Goal: Task Accomplishment & Management: Use online tool/utility

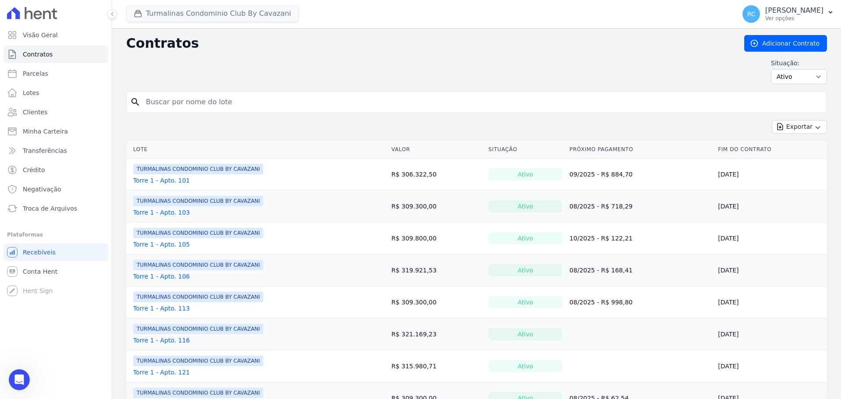
scroll to position [1485, 0]
click at [152, 16] on button "Turmalinas Condominio Club By Cavazani" at bounding box center [212, 13] width 173 height 17
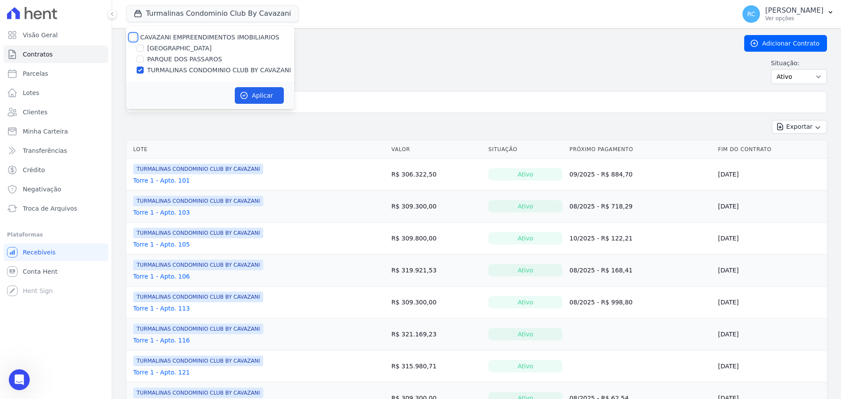
click at [131, 39] on input "CAVAZANI EMPREENDIMENTOS IMOBILIARIOS" at bounding box center [133, 37] width 7 height 7
checkbox input "true"
click at [132, 39] on input "CAVAZANI EMPREENDIMENTOS IMOBILIARIOS" at bounding box center [133, 37] width 7 height 7
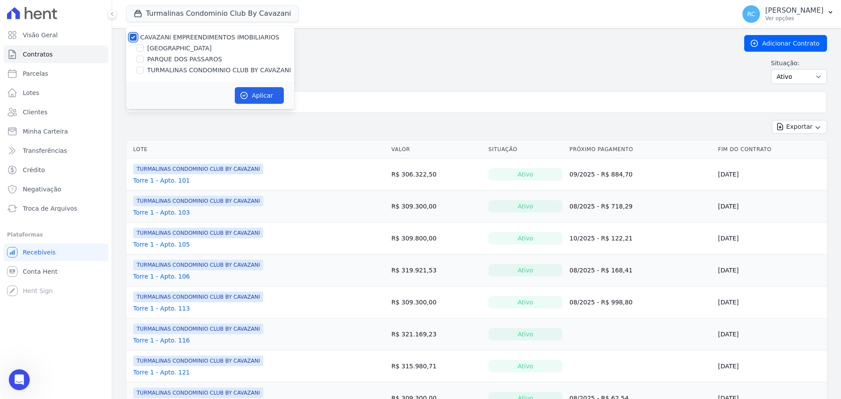
checkbox input "false"
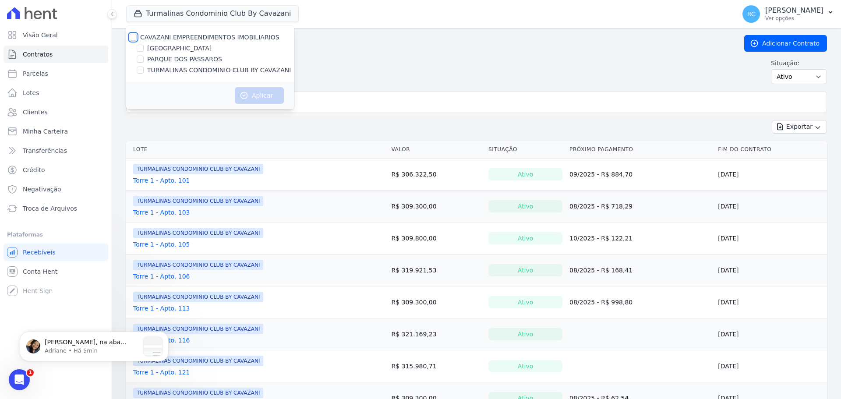
scroll to position [0, 0]
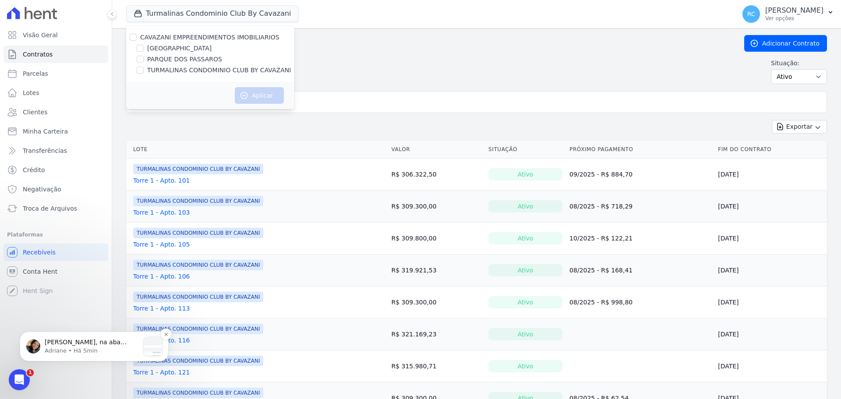
click at [81, 346] on p "Raquel, na aba Contratos, verifique se a situação esta para aparecer Todos" at bounding box center [92, 342] width 95 height 9
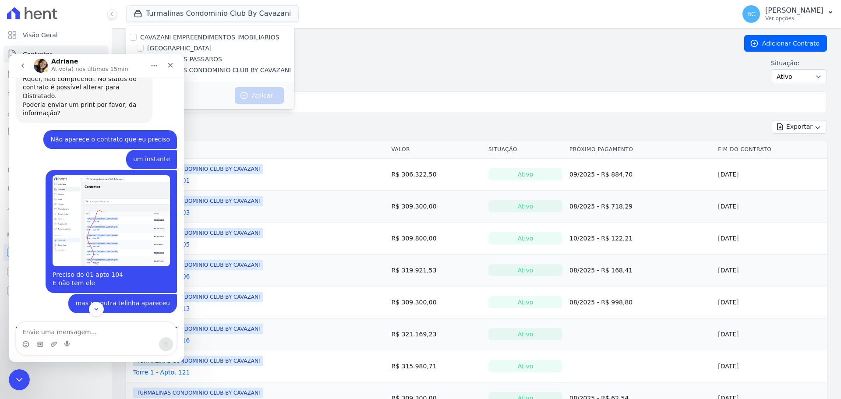
scroll to position [1528, 0]
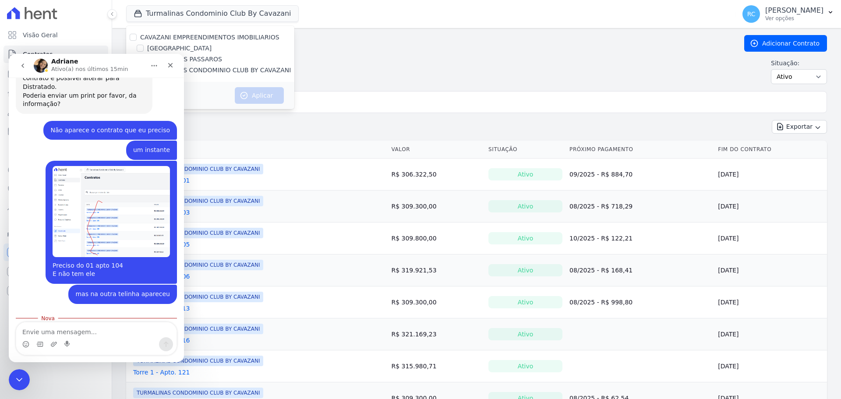
click at [117, 356] on img "Adriane diz…" at bounding box center [81, 369] width 117 height 27
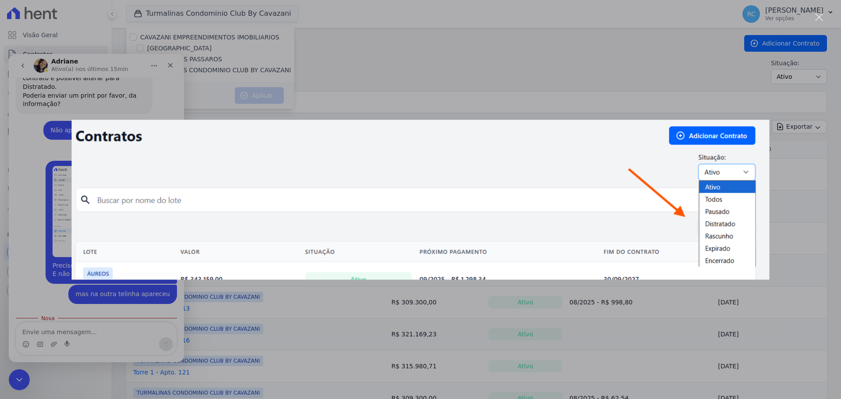
click at [66, 320] on div "Messenger da Intercom" at bounding box center [420, 199] width 841 height 399
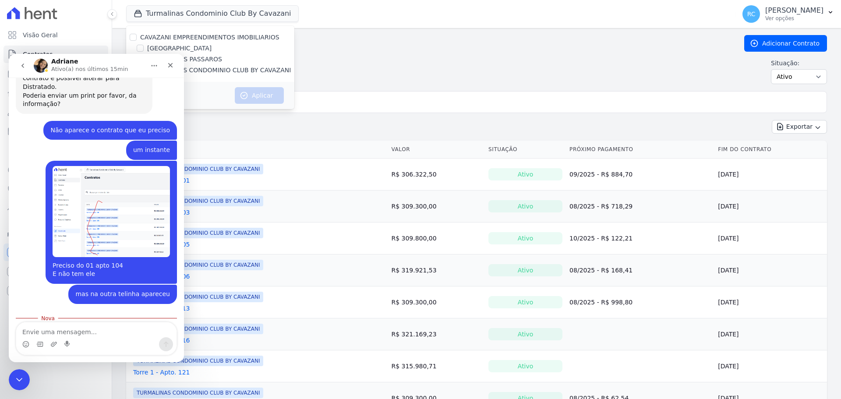
click at [2, 385] on div "Visão Geral Contratos [GEOGRAPHIC_DATA] Lotes Clientes Minha Carteira Transferê…" at bounding box center [56, 199] width 112 height 399
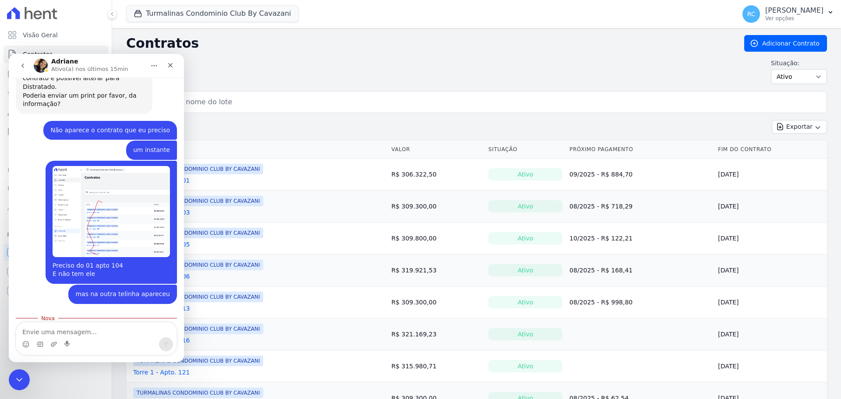
click at [7, 383] on div "Visão Geral Contratos [GEOGRAPHIC_DATA] Lotes Clientes Minha Carteira Transferê…" at bounding box center [56, 199] width 112 height 399
click at [11, 377] on div "Fechar mensagem da Intercom" at bounding box center [17, 378] width 21 height 21
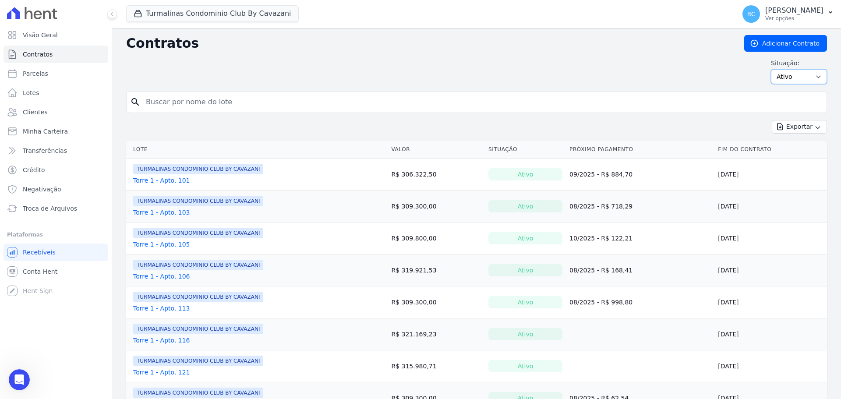
click at [803, 75] on select "Ativo Todos Pausado Distratado Rascunho Expirado Encerrado" at bounding box center [799, 76] width 56 height 15
select select "all"
click at [771, 69] on select "Ativo Todos Pausado Distratado Rascunho Expirado Encerrado" at bounding box center [799, 76] width 56 height 15
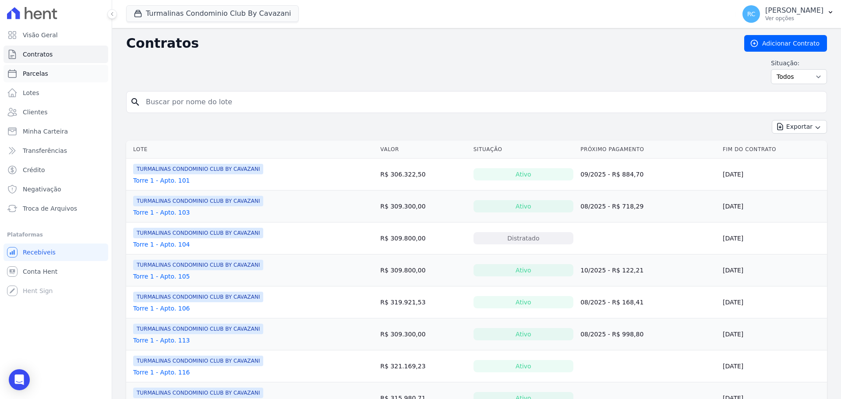
click at [60, 78] on link "Parcelas" at bounding box center [56, 74] width 105 height 18
select select
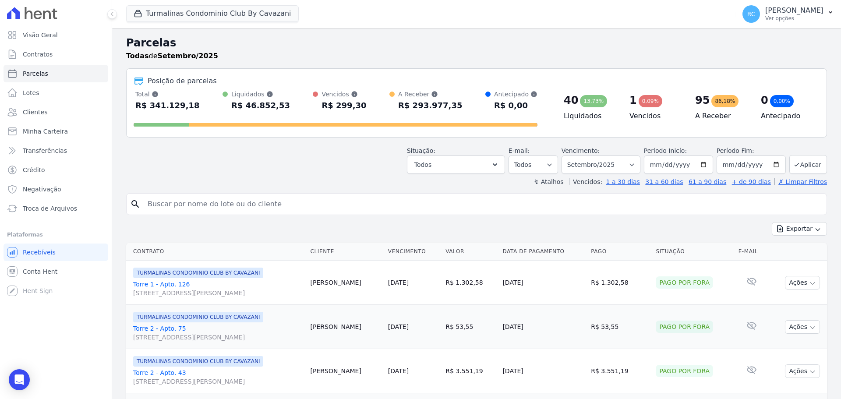
click at [646, 50] on h2 "Parcelas" at bounding box center [476, 43] width 701 height 16
click at [204, 17] on button "Turmalinas Condominio Club By Cavazani" at bounding box center [212, 13] width 173 height 17
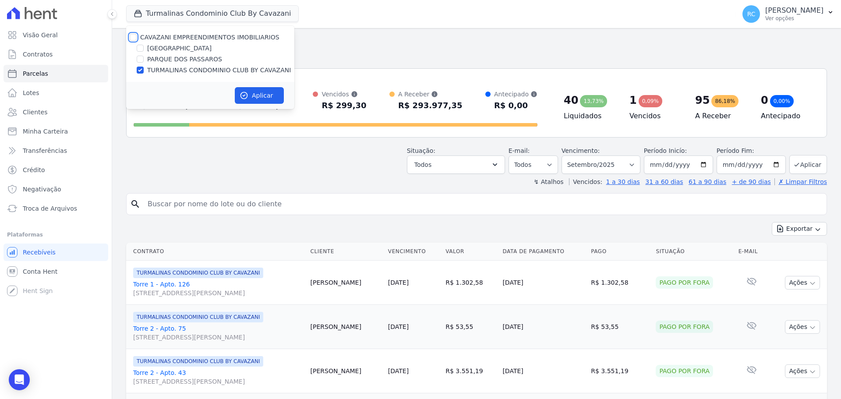
drag, startPoint x: 133, startPoint y: 35, endPoint x: 142, endPoint y: 48, distance: 15.7
click at [133, 36] on input "CAVAZANI EMPREENDIMENTOS IMOBILIARIOS" at bounding box center [133, 37] width 7 height 7
checkbox input "true"
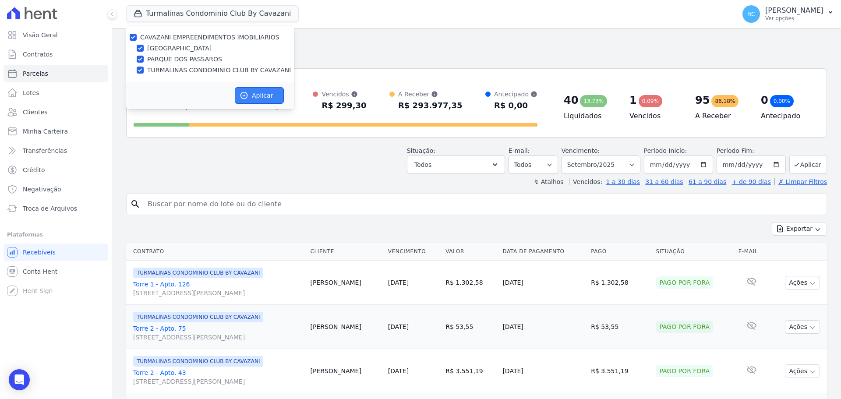
click at [255, 96] on button "Aplicar" at bounding box center [259, 95] width 49 height 17
select select
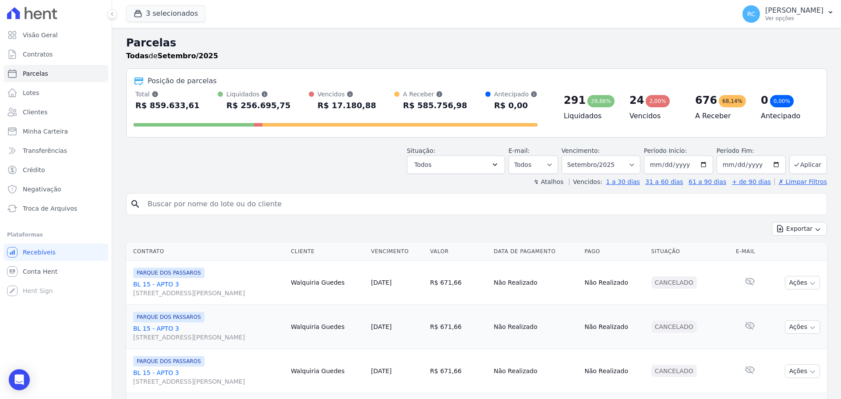
click at [214, 207] on input "search" at bounding box center [482, 204] width 681 height 18
type input "danilo macedo"
select select
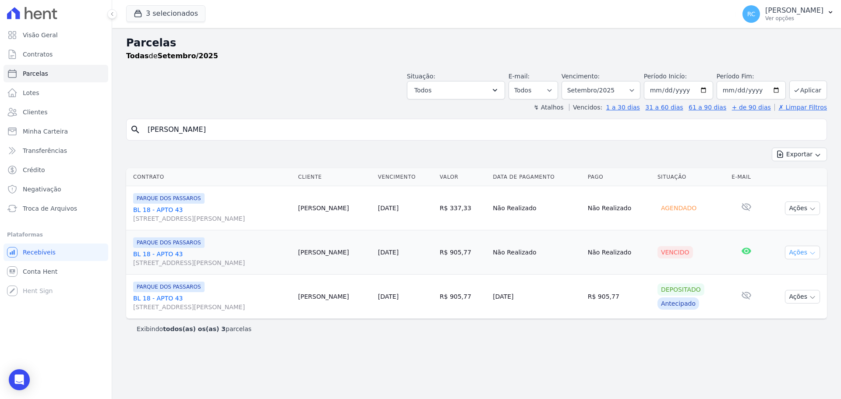
click at [808, 250] on button "Ações" at bounding box center [802, 253] width 35 height 14
click at [630, 348] on div "Parcelas Todas de Setembro/2025 Situação: Agendado Em Aberto Pago Processando C…" at bounding box center [476, 213] width 729 height 371
click at [57, 262] on ul "Você não possui Hent Sign ativado. Para saber mais, fale com a equipe Hent. Rec…" at bounding box center [56, 272] width 105 height 56
click at [55, 265] on link "Conta Hent" at bounding box center [56, 272] width 105 height 18
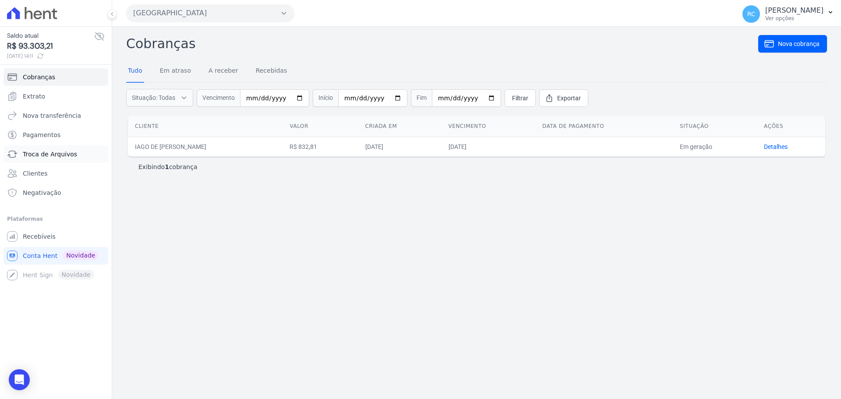
click at [57, 149] on link "Troca de Arquivos" at bounding box center [56, 154] width 105 height 18
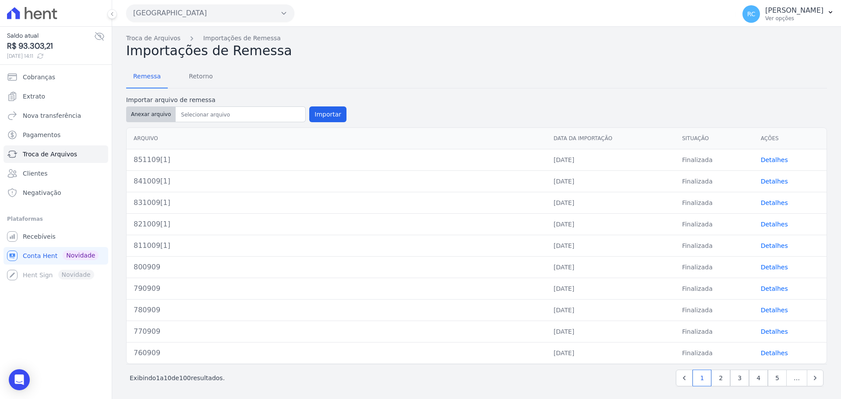
click at [154, 111] on button "Anexar arquivo" at bounding box center [151, 114] width 50 height 16
type input "861109[1]"
click at [320, 118] on button "Importar" at bounding box center [327, 114] width 37 height 16
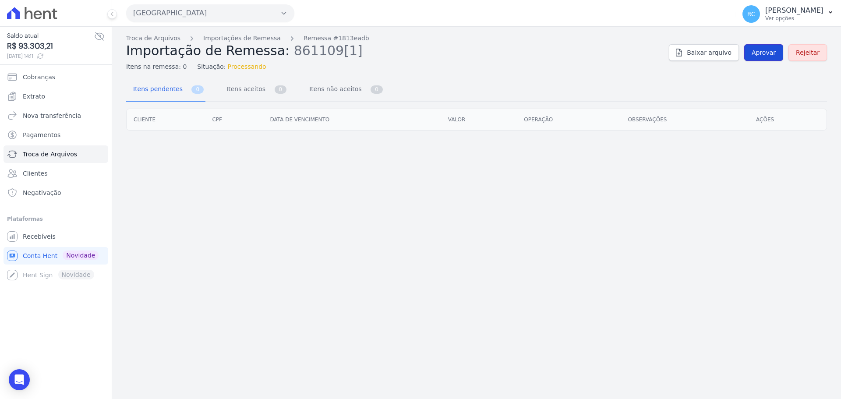
click at [767, 49] on span "Aprovar" at bounding box center [764, 52] width 24 height 9
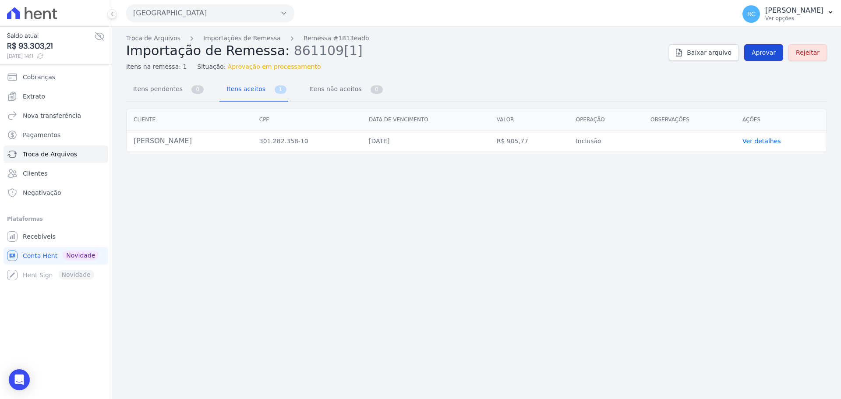
click at [769, 57] on link "Aprovar" at bounding box center [763, 52] width 39 height 17
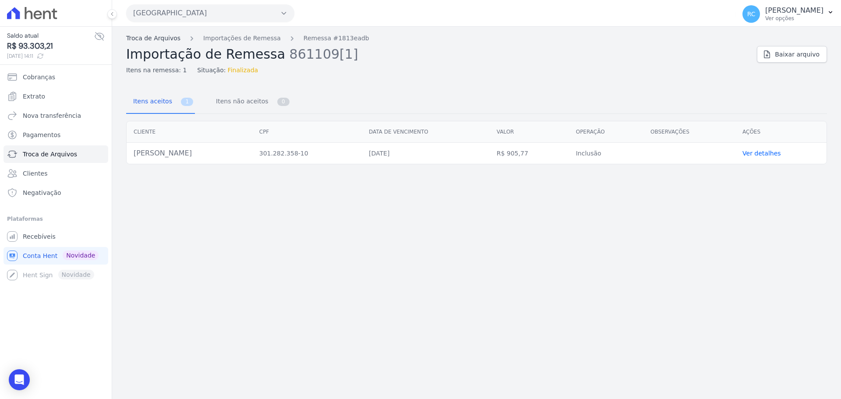
click at [151, 39] on link "Troca de Arquivos" at bounding box center [153, 38] width 54 height 9
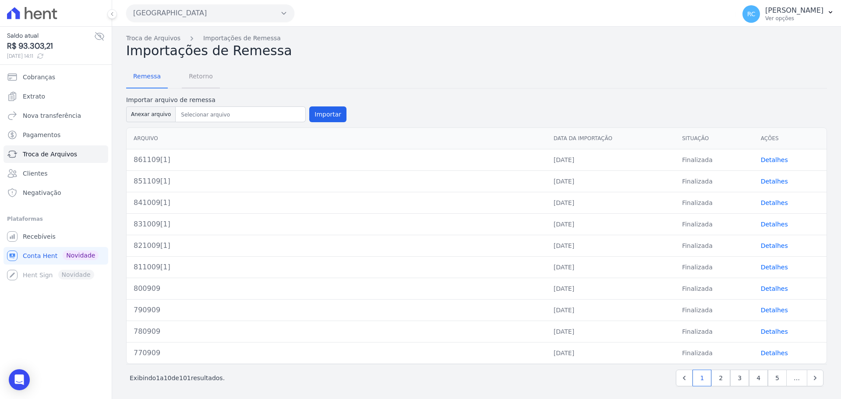
click at [200, 82] on span "Retorno" at bounding box center [201, 76] width 35 height 18
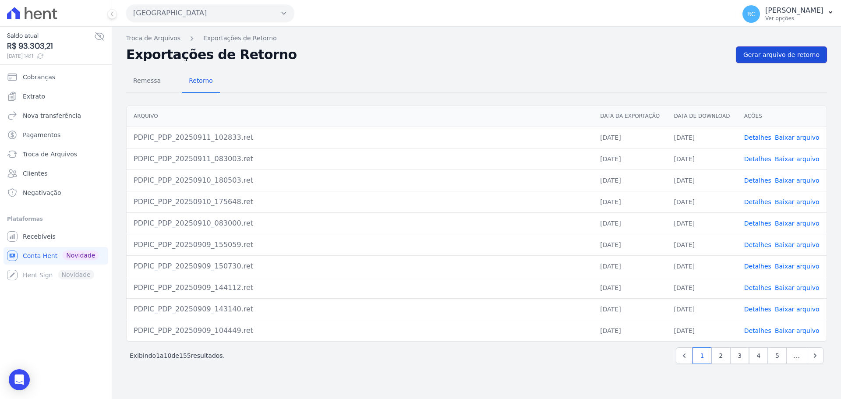
click at [801, 50] on link "Gerar arquivo de retorno" at bounding box center [781, 54] width 91 height 17
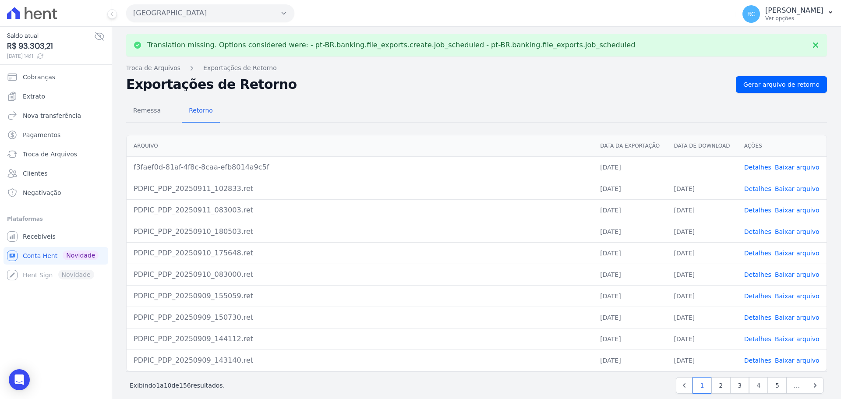
click at [803, 168] on link "Baixar arquivo" at bounding box center [797, 167] width 45 height 7
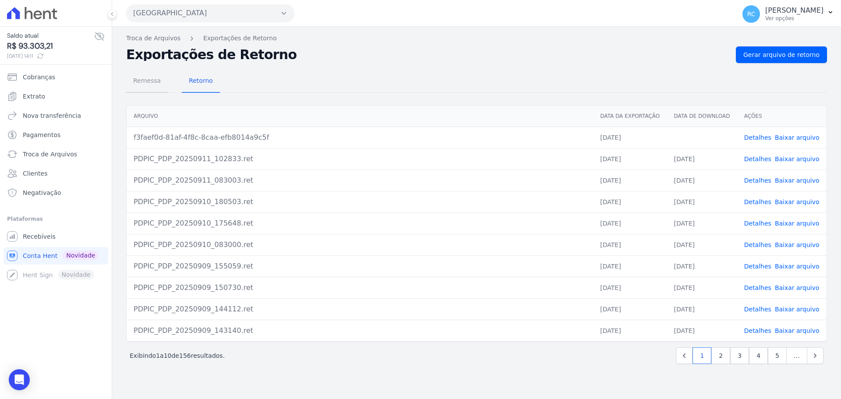
click at [142, 82] on span "Remessa" at bounding box center [147, 81] width 38 height 18
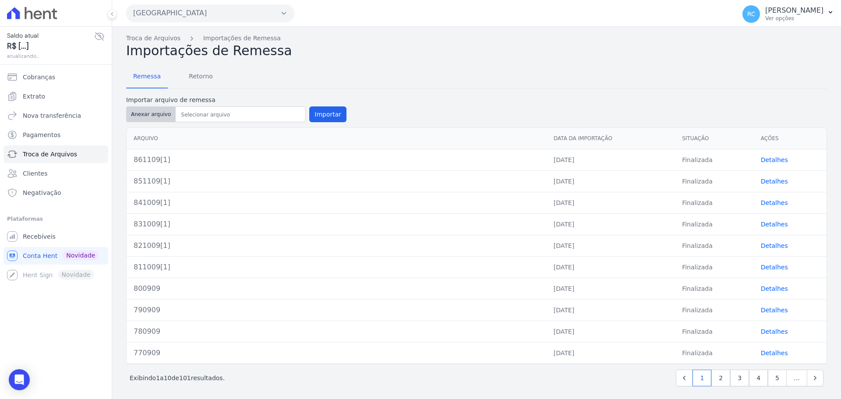
click at [152, 114] on button "Anexar arquivo" at bounding box center [151, 114] width 50 height 16
type input "871109[1]"
click at [329, 113] on button "Importar" at bounding box center [327, 114] width 37 height 16
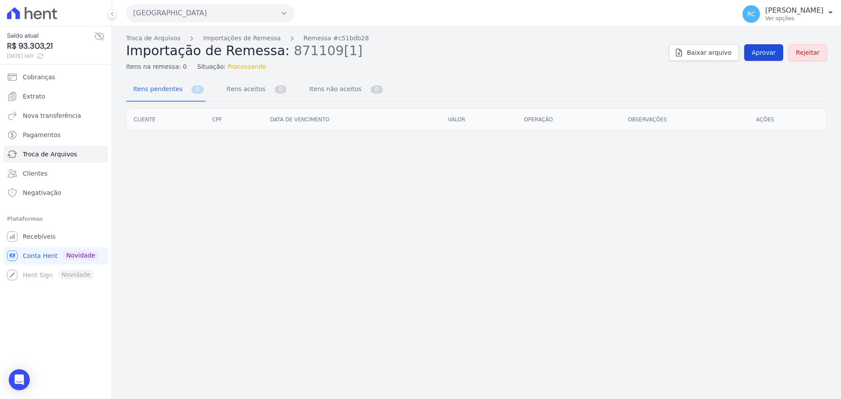
click at [756, 50] on span "Aprovar" at bounding box center [764, 52] width 24 height 9
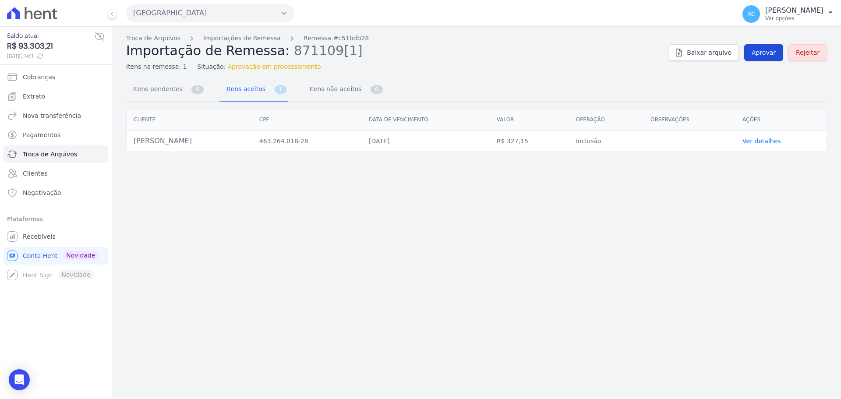
click at [766, 47] on link "Aprovar" at bounding box center [763, 52] width 39 height 17
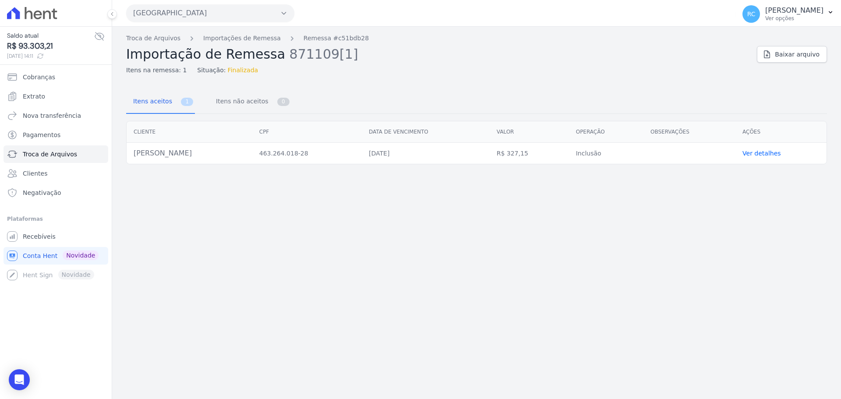
drag, startPoint x: 212, startPoint y: 156, endPoint x: 128, endPoint y: 162, distance: 83.5
click at [128, 162] on td "Iuka De Morais Tanuma" at bounding box center [190, 153] width 126 height 21
click at [152, 41] on link "Troca de Arquivos" at bounding box center [153, 38] width 54 height 9
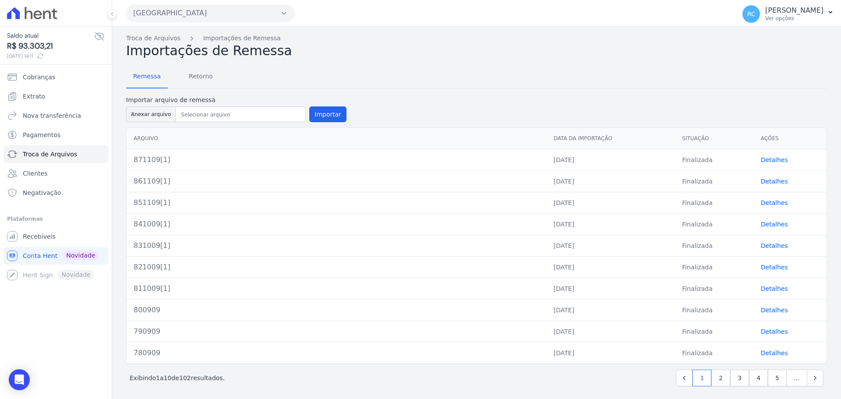
drag, startPoint x: 156, startPoint y: 117, endPoint x: 237, endPoint y: 79, distance: 89.6
click at [244, 80] on div "Remessa Retorno Importar arquivo de remessa Anexar arquivo Importar Arquivo Dat…" at bounding box center [476, 227] width 701 height 337
drag, startPoint x: 200, startPoint y: 73, endPoint x: 206, endPoint y: 74, distance: 6.0
click at [200, 73] on span "Retorno" at bounding box center [201, 76] width 35 height 18
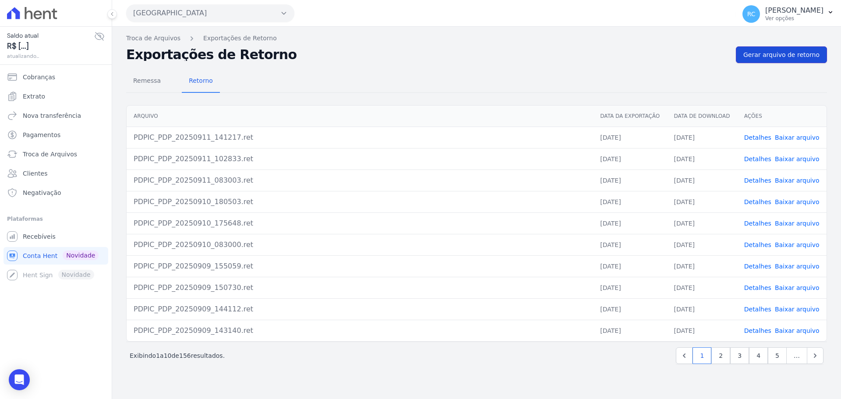
click at [783, 60] on link "Gerar arquivo de retorno" at bounding box center [781, 54] width 91 height 17
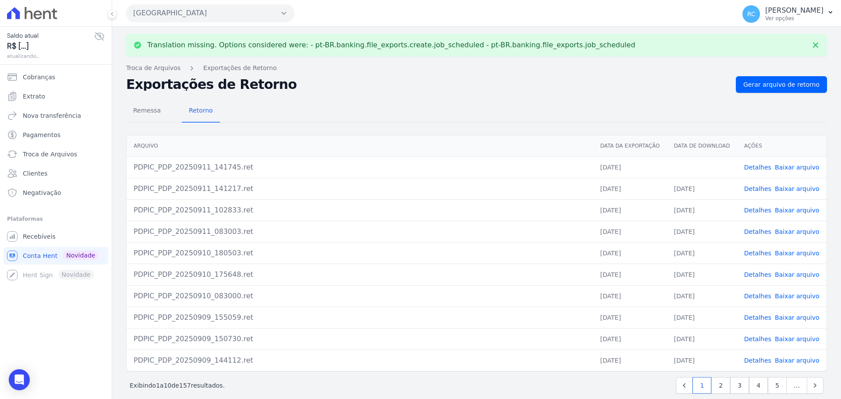
click at [796, 169] on link "Baixar arquivo" at bounding box center [797, 167] width 45 height 7
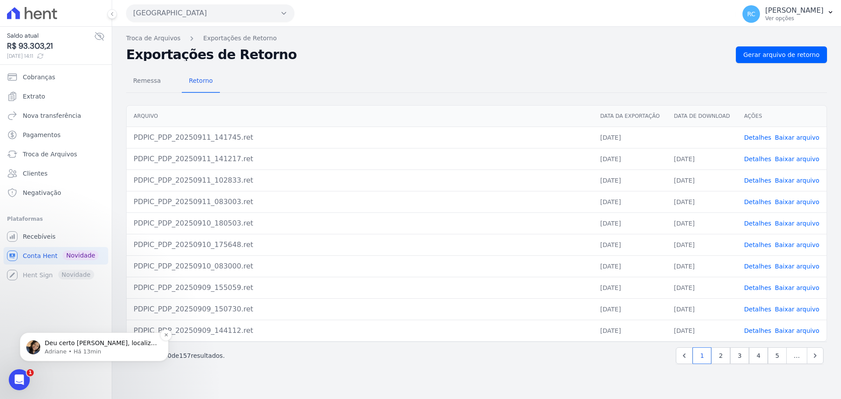
click at [79, 346] on p "Deu certo Raquel, localizar o contrato?" at bounding box center [101, 343] width 113 height 9
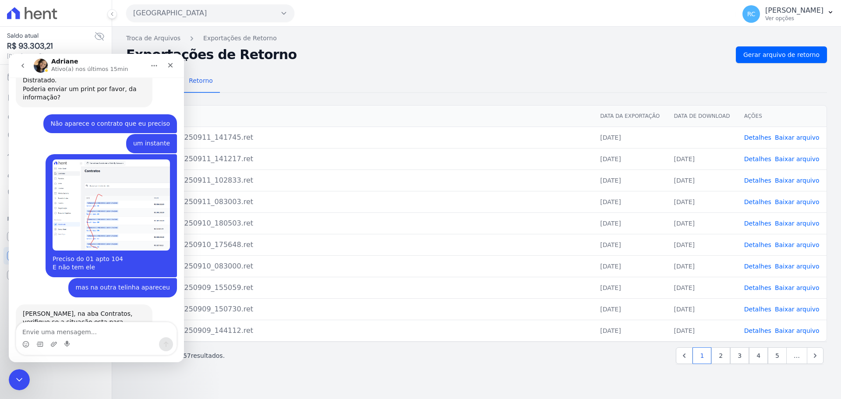
scroll to position [1548, 0]
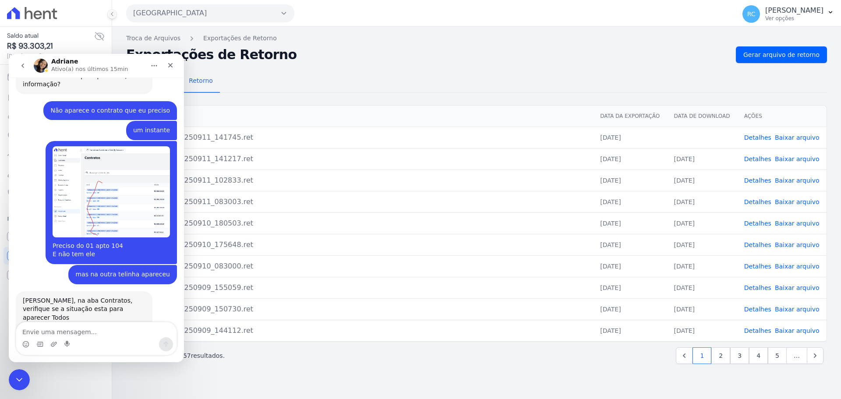
click at [75, 335] on textarea "Envie uma mensagem..." at bounding box center [96, 330] width 160 height 15
type textarea "Sim, ele está distratado."
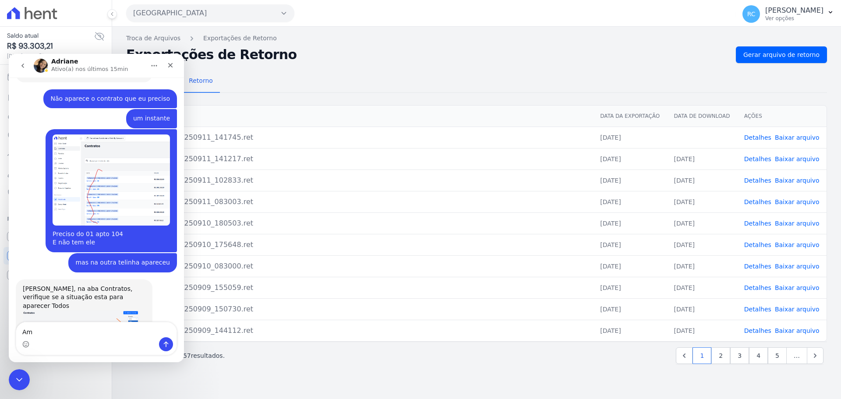
type textarea "A"
type textarea "a"
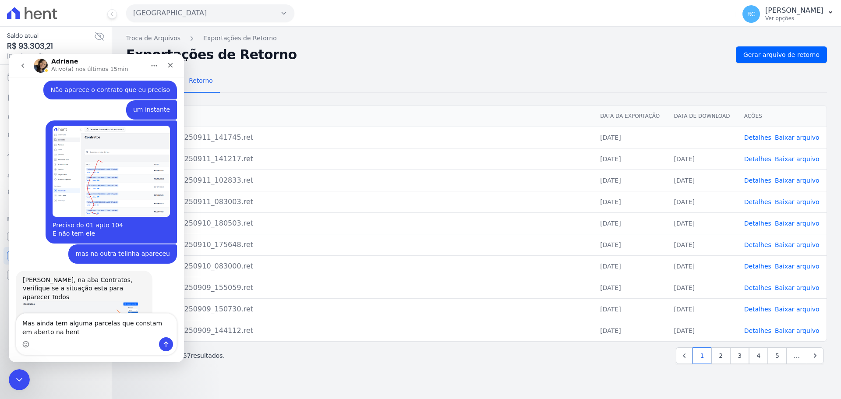
type textarea "Mas ainda tem alguma parcelas que constam em aberto na hent"
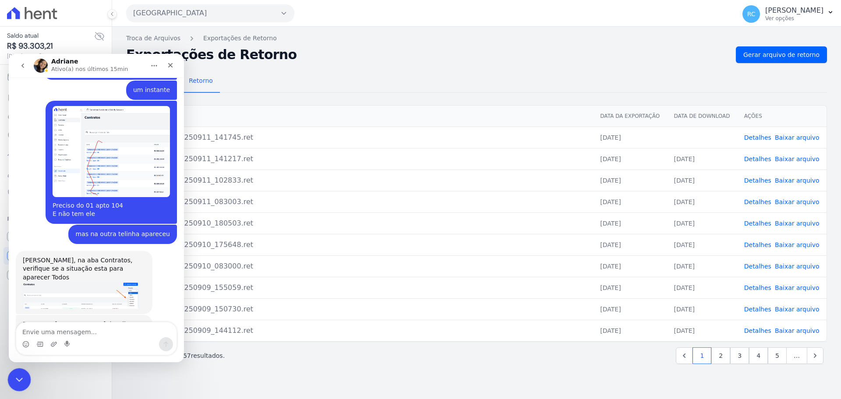
drag, startPoint x: 8, startPoint y: 377, endPoint x: 106, endPoint y: 635, distance: 276.5
click at [7, 376] on html at bounding box center [17, 378] width 21 height 21
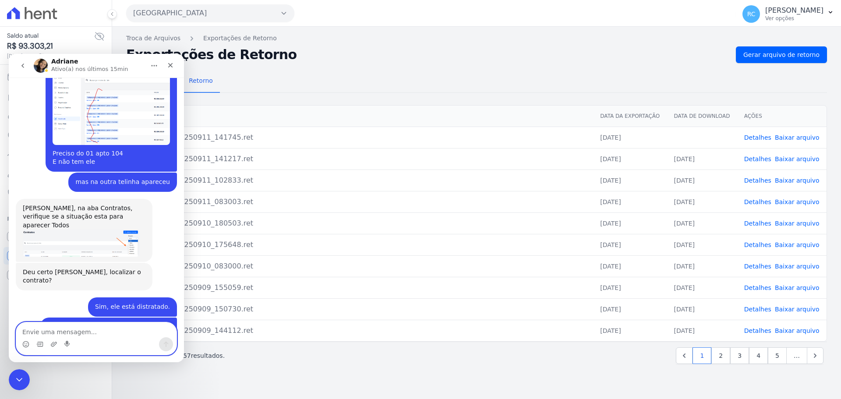
click at [79, 333] on textarea "Envie uma mensagem..." at bounding box center [96, 330] width 160 height 15
click at [19, 375] on icon "Fechar mensagem da Intercom" at bounding box center [18, 378] width 11 height 11
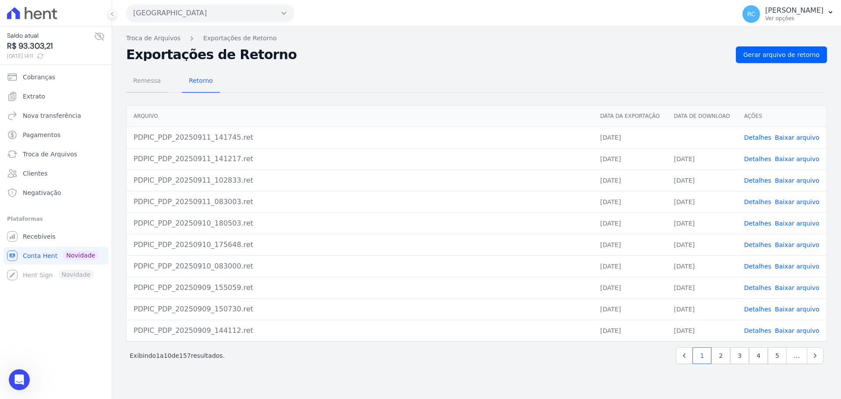
click at [137, 85] on span "Remessa" at bounding box center [147, 81] width 38 height 18
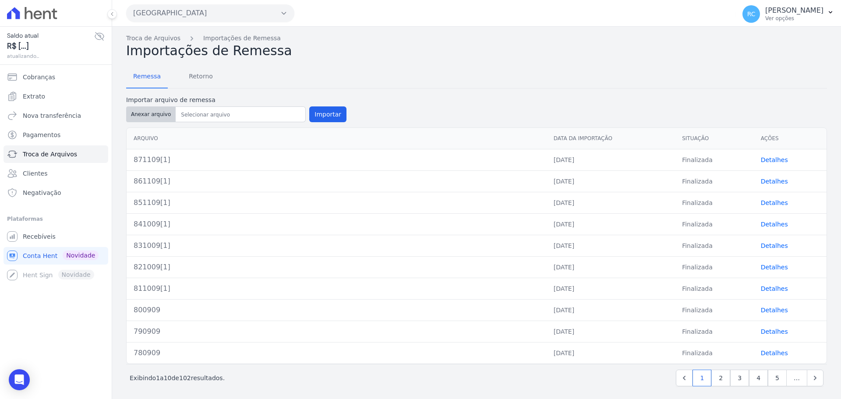
click at [143, 112] on button "Anexar arquivo" at bounding box center [151, 114] width 50 height 16
type input "881109[1]"
click at [317, 115] on button "Importar" at bounding box center [327, 114] width 37 height 16
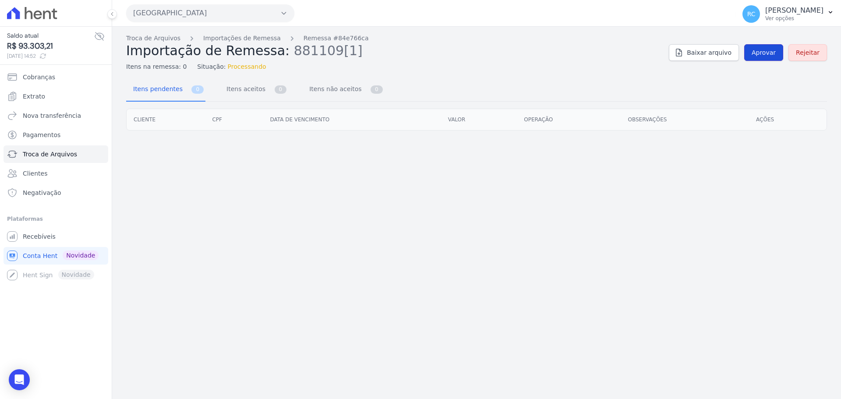
click at [761, 52] on span "Aprovar" at bounding box center [764, 52] width 24 height 9
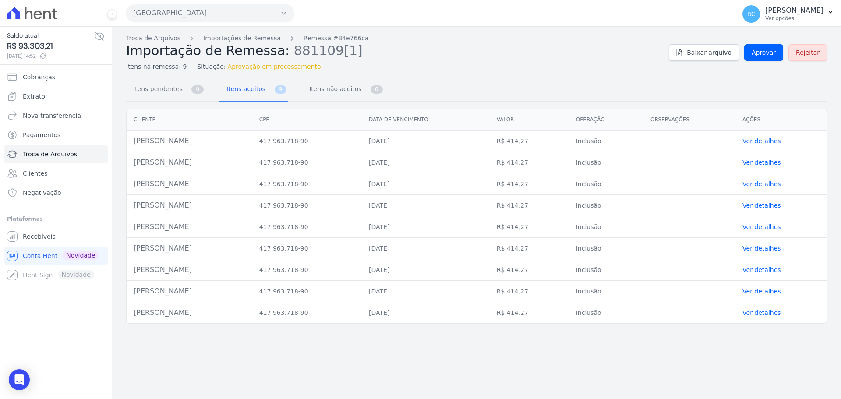
click at [226, 142] on td "Pollyana Rodrigues De Oliveira Barbosa" at bounding box center [190, 141] width 126 height 21
copy tr "Pollyana Rodrigues De Oliveira Barbosa"
click at [773, 55] on span "Aprovar" at bounding box center [764, 52] width 24 height 9
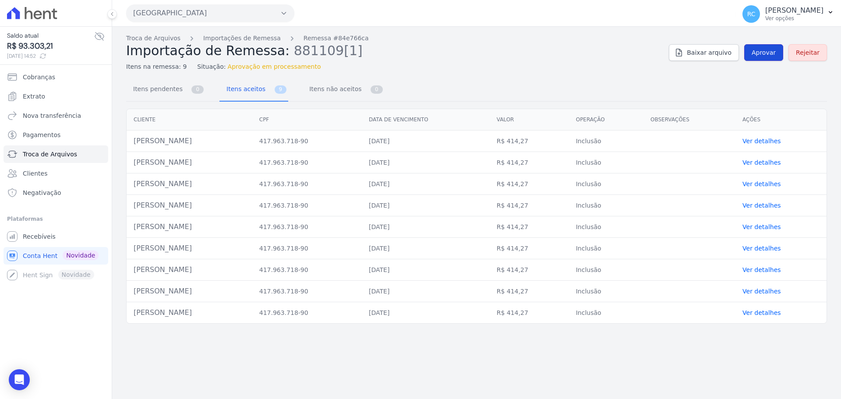
click at [776, 53] on span "Aprovar" at bounding box center [764, 52] width 24 height 9
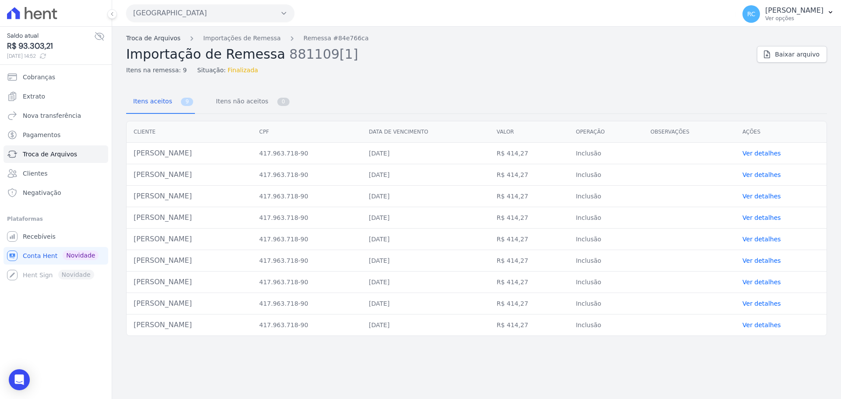
click at [145, 35] on link "Troca de Arquivos" at bounding box center [153, 38] width 54 height 9
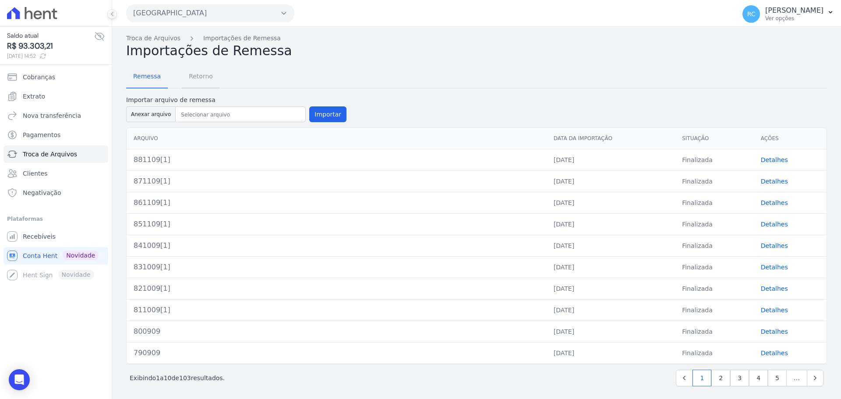
click at [184, 78] on span "Retorno" at bounding box center [201, 76] width 35 height 18
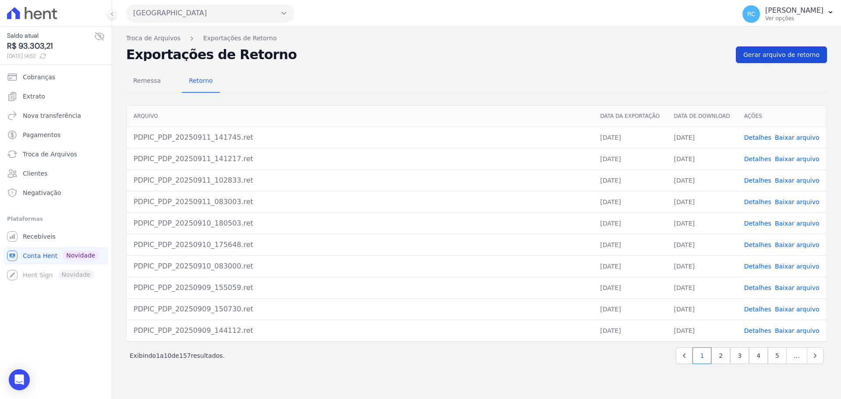
click at [757, 59] on span "Gerar arquivo de retorno" at bounding box center [782, 54] width 76 height 9
click at [785, 138] on link "Baixar arquivo" at bounding box center [797, 137] width 45 height 7
click at [138, 39] on link "Troca de Arquivos" at bounding box center [153, 38] width 54 height 9
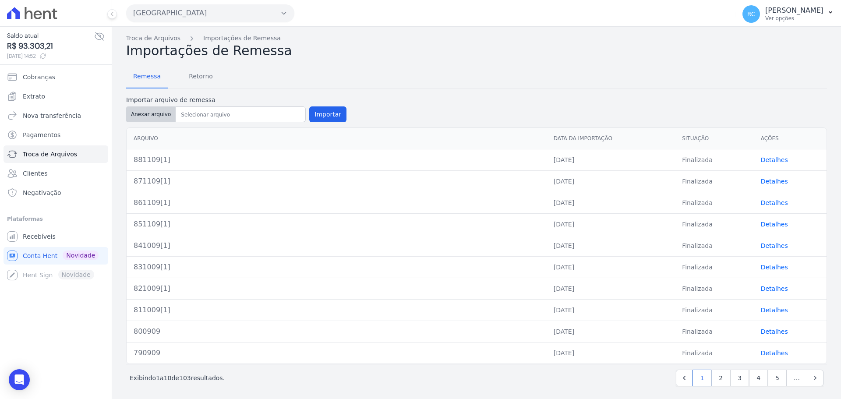
click at [146, 111] on button "Anexar arquivo" at bounding box center [151, 114] width 50 height 16
click at [145, 115] on button "Anexar arquivo" at bounding box center [151, 114] width 50 height 16
type input "581109[1]"
click at [317, 114] on button "Importar" at bounding box center [327, 114] width 37 height 16
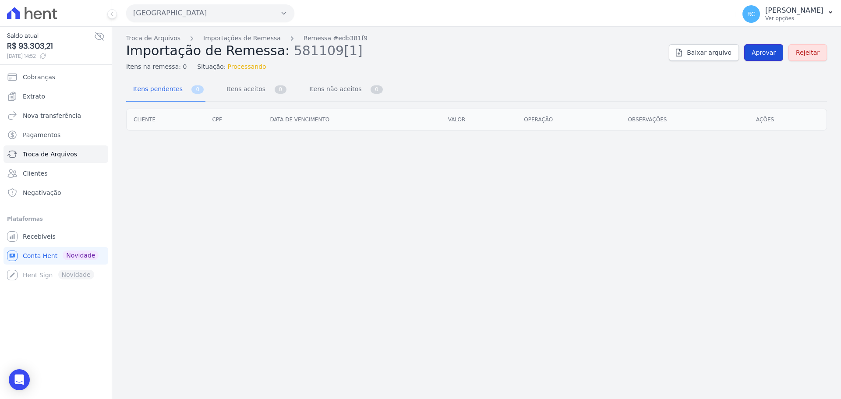
click at [769, 55] on span "Aprovar" at bounding box center [764, 52] width 24 height 9
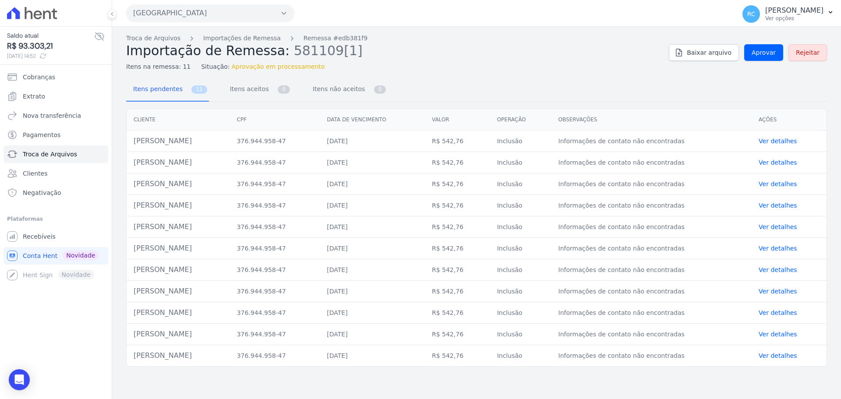
click at [755, 63] on div "Troca de Arquivos Importações de Remessa Remessa #edb381f9 Importação de Remess…" at bounding box center [476, 53] width 701 height 38
click at [759, 58] on link "Aprovar" at bounding box center [763, 52] width 39 height 17
click at [206, 141] on td "Bruno Cesar Andrade Nogueira" at bounding box center [178, 141] width 103 height 21
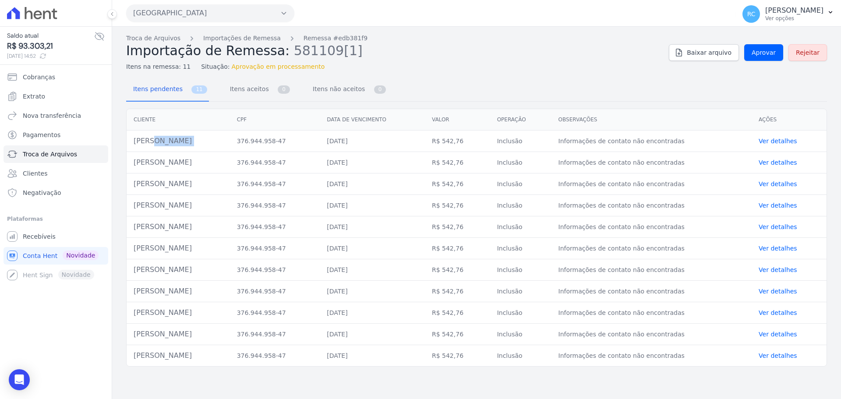
copy tr "Bruno Cesar Andrade Nogueira"
click at [762, 53] on span "Aprovar" at bounding box center [764, 52] width 24 height 9
click at [160, 39] on link "Troca de Arquivos" at bounding box center [153, 38] width 54 height 9
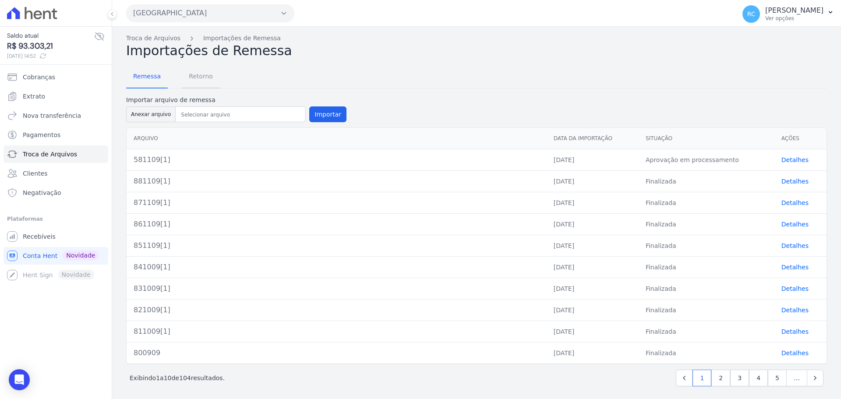
click at [203, 70] on span "Retorno" at bounding box center [201, 76] width 35 height 18
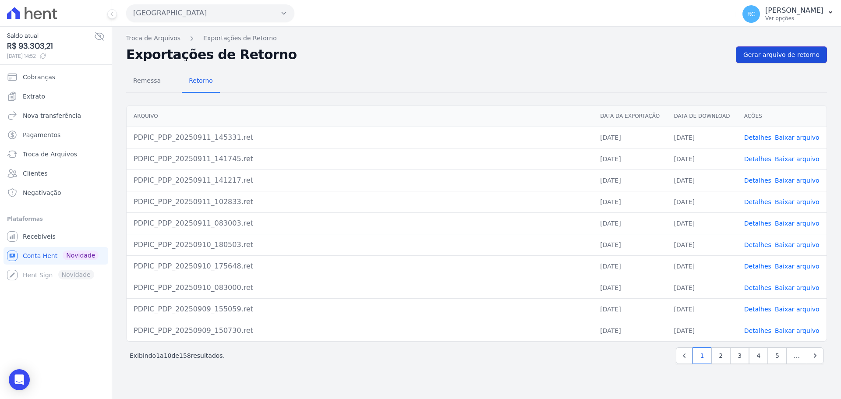
click at [757, 57] on span "Gerar arquivo de retorno" at bounding box center [782, 54] width 76 height 9
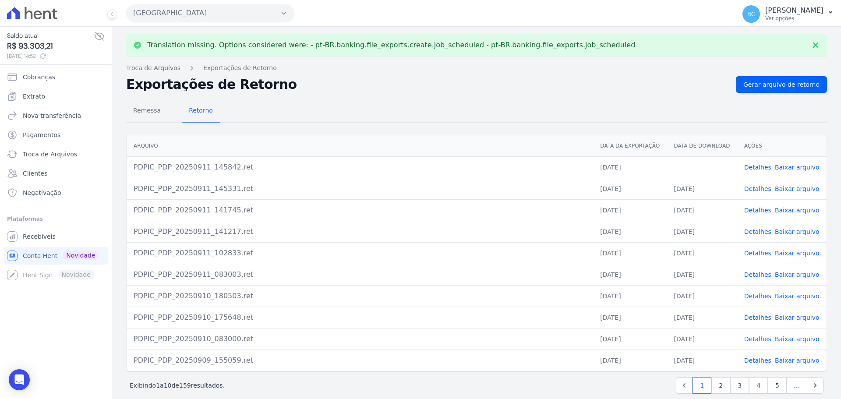
click at [775, 168] on link "Baixar arquivo" at bounding box center [797, 167] width 45 height 7
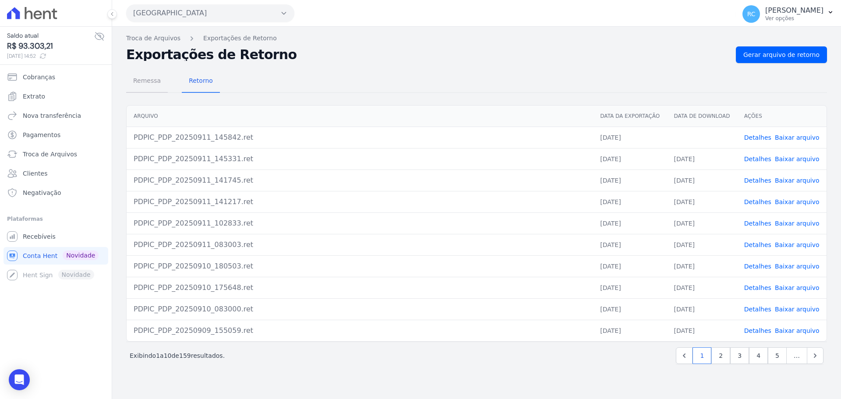
click at [149, 85] on span "Remessa" at bounding box center [147, 81] width 38 height 18
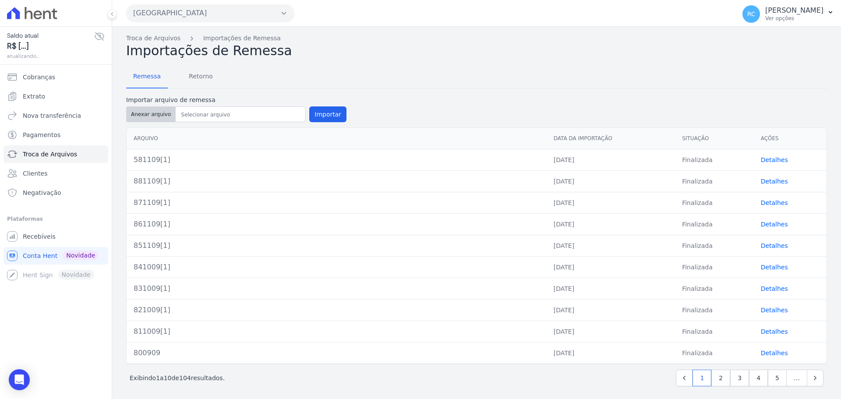
click at [144, 120] on button "Anexar arquivo" at bounding box center [151, 114] width 50 height 16
type input "891109[1]"
click at [322, 114] on button "Importar" at bounding box center [327, 114] width 37 height 16
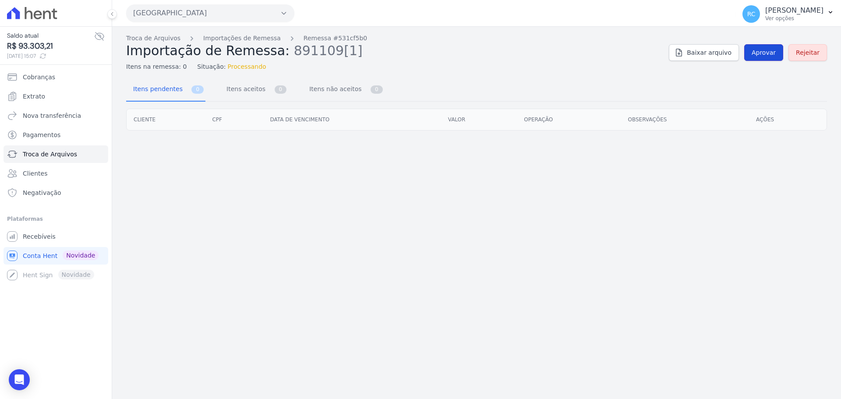
click at [765, 60] on link "Aprovar" at bounding box center [763, 52] width 39 height 17
click at [769, 52] on span "Aprovar" at bounding box center [764, 52] width 24 height 9
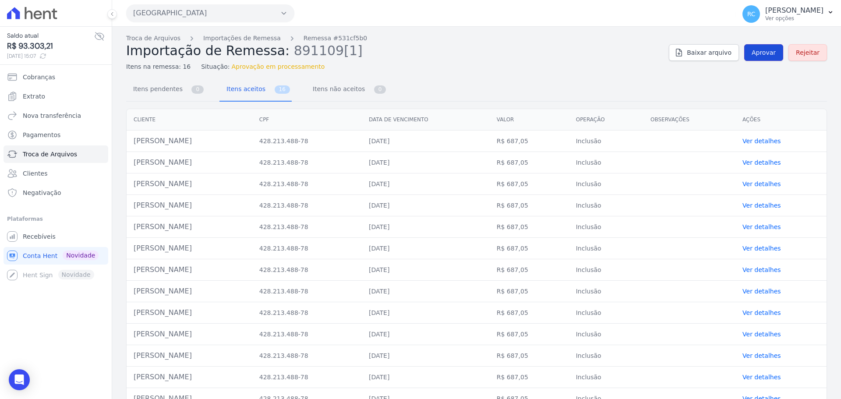
click at [766, 54] on span "Aprovar" at bounding box center [764, 52] width 24 height 9
click at [746, 53] on link "Aprovar" at bounding box center [763, 52] width 39 height 17
click at [760, 48] on link "Aprovar" at bounding box center [763, 52] width 39 height 17
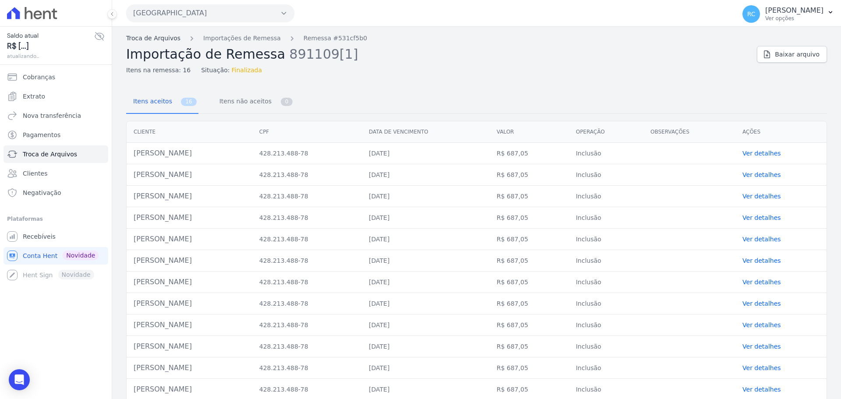
click at [148, 38] on link "Troca de Arquivos" at bounding box center [153, 38] width 54 height 9
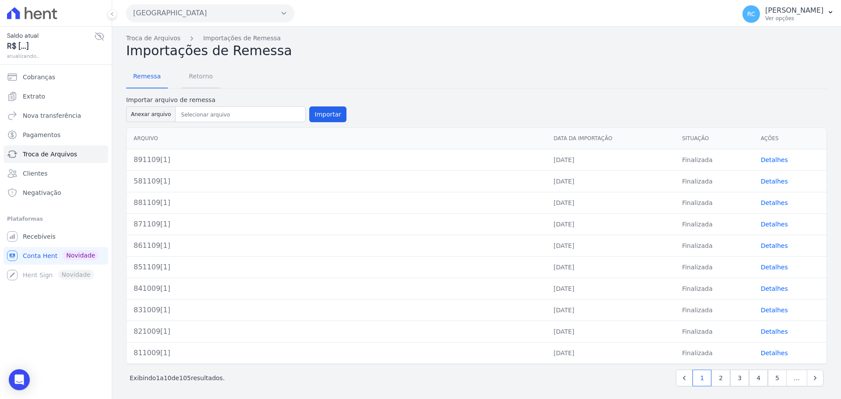
click at [195, 82] on span "Retorno" at bounding box center [201, 76] width 35 height 18
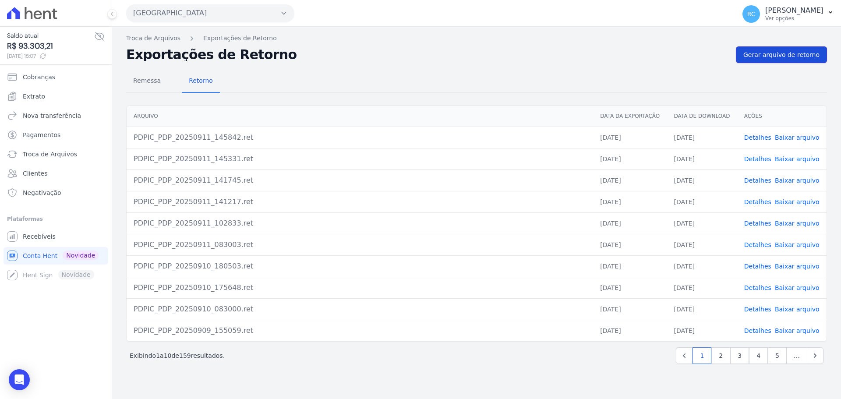
click at [784, 52] on span "Gerar arquivo de retorno" at bounding box center [782, 54] width 76 height 9
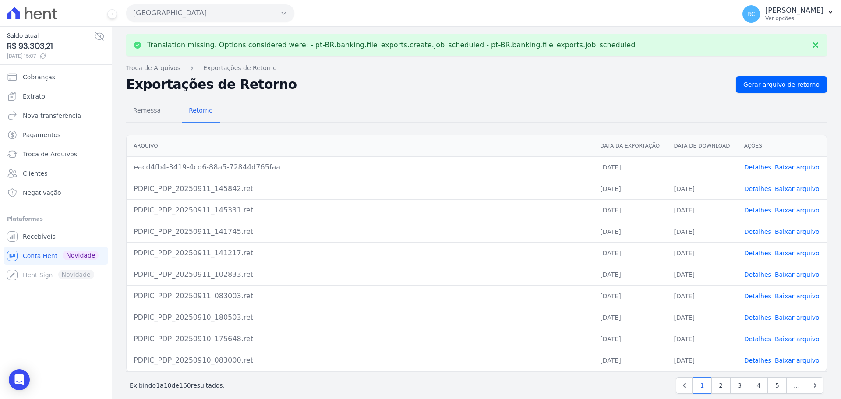
click at [780, 164] on link "Baixar arquivo" at bounding box center [797, 167] width 45 height 7
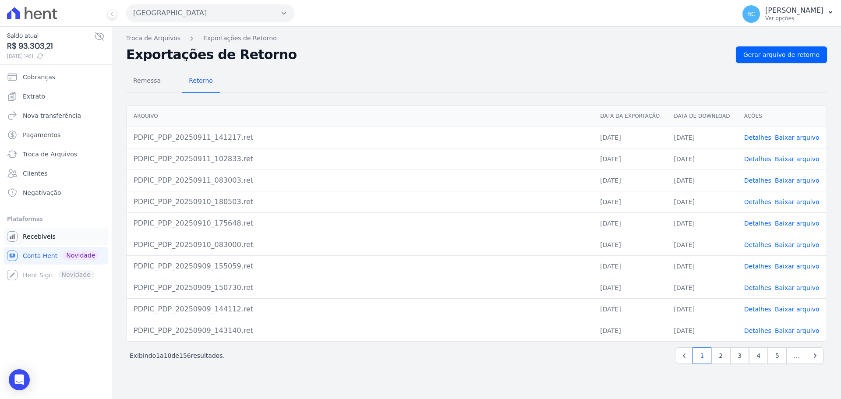
click at [48, 230] on link "Recebíveis" at bounding box center [56, 237] width 105 height 18
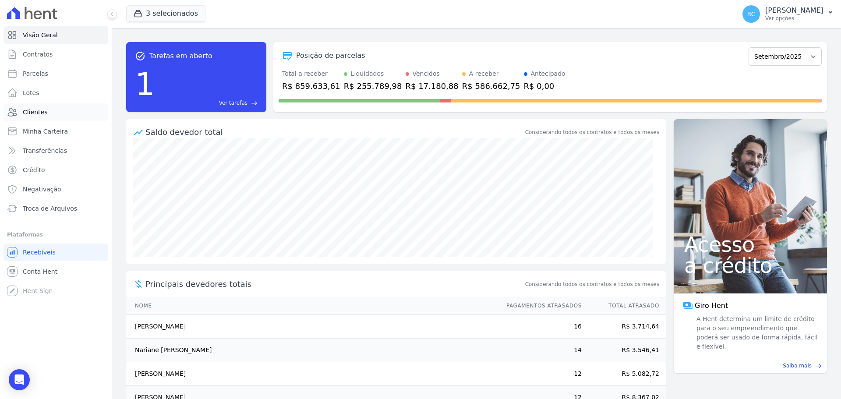
click at [49, 111] on link "Clientes" at bounding box center [56, 112] width 105 height 18
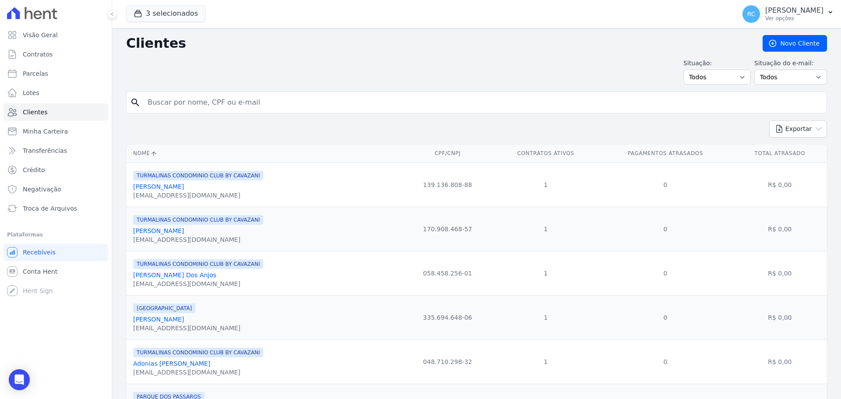
click at [222, 98] on input "search" at bounding box center [482, 103] width 681 height 18
paste input "IUKA DE MORAIS TANUMA"
type input "IUKA DE MORAIS TANUMA"
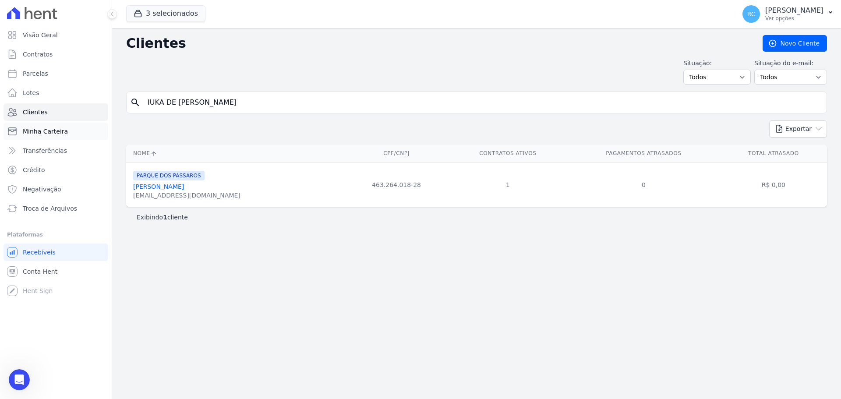
drag, startPoint x: 254, startPoint y: 99, endPoint x: 27, endPoint y: 124, distance: 228.0
click at [27, 124] on div "Visão Geral Contratos Parcelas Lotes Clientes Minha Carteira Transferências Cré…" at bounding box center [420, 199] width 841 height 399
paste input "Pollyana Rodrigues de Oliveira Barbosa"
type input "Pollyana Rodrigues de Oliveira Barbosa"
drag, startPoint x: 275, startPoint y: 102, endPoint x: 14, endPoint y: 111, distance: 260.9
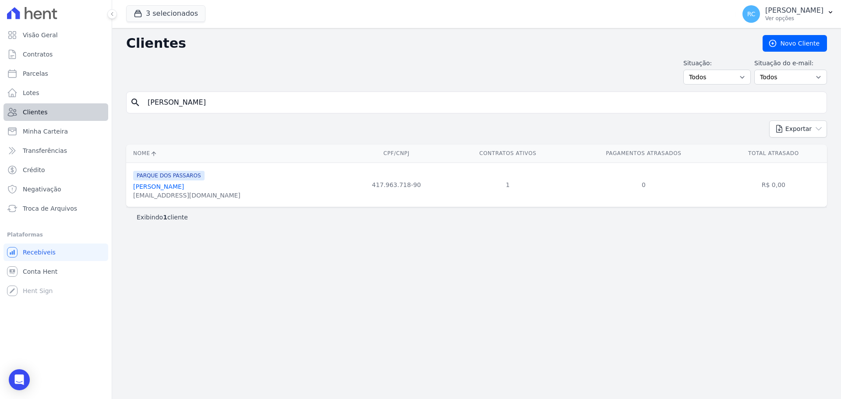
click at [0, 128] on div "Visão Geral Contratos Parcelas Lotes Clientes Minha Carteira Transferências Cré…" at bounding box center [420, 199] width 841 height 399
paste input "BRUNO CESAR ANDRADE NOGUEIRA"
type input "BRUNO CESAR ANDRADE NOGUEIRA"
drag, startPoint x: 298, startPoint y: 97, endPoint x: 206, endPoint y: 106, distance: 92.0
click at [19, 117] on div "Visão Geral Contratos Parcelas Lotes Clientes Minha Carteira Transferências Cré…" at bounding box center [420, 199] width 841 height 399
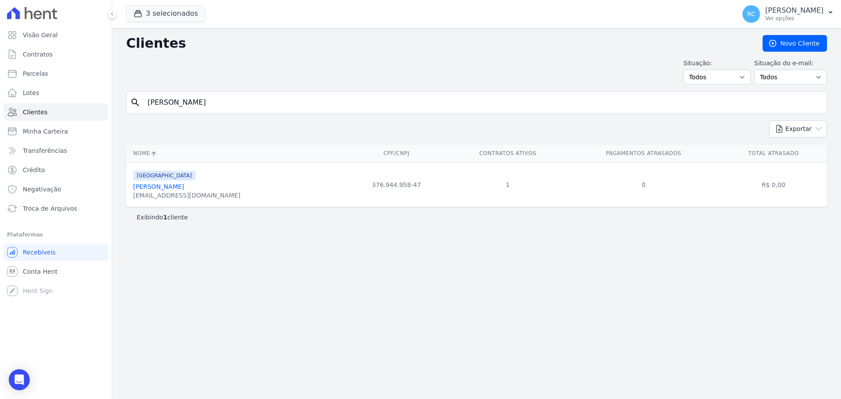
paste input "Marcos de Assis Ferreira"
type input "Marcos de Assis Ferreira"
drag, startPoint x: 254, startPoint y: 102, endPoint x: 68, endPoint y: 121, distance: 186.7
click at [10, 154] on div "Visão Geral Contratos Parcelas Lotes Clientes Minha Carteira Transferências Cré…" at bounding box center [420, 199] width 841 height 399
paste input "Beatriz Costa Ferraz Carvalho"
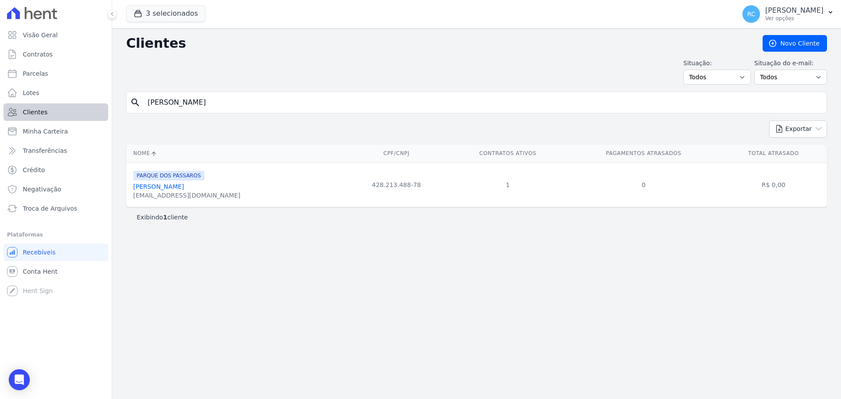
type input "Beatriz Costa Ferraz Carvalho"
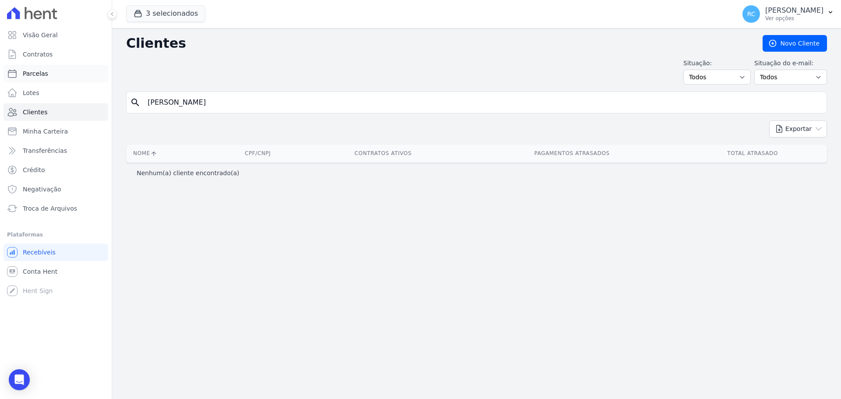
click at [50, 74] on link "Parcelas" at bounding box center [56, 74] width 105 height 18
select select
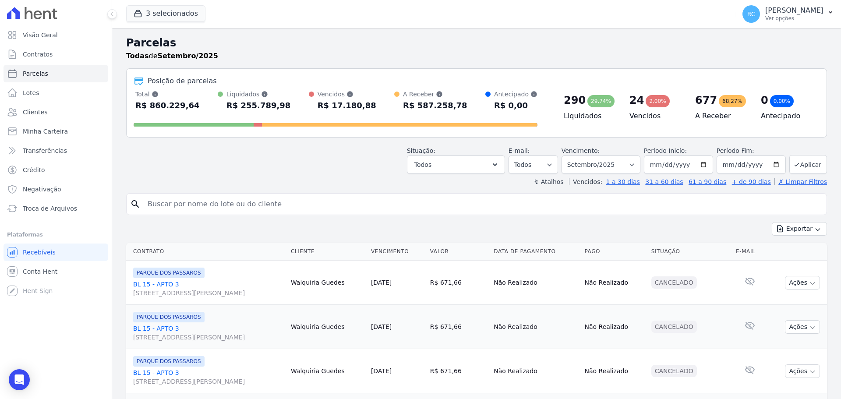
click at [227, 206] on input "search" at bounding box center [482, 204] width 681 height 18
paste input "Luan Ferreira da Silva"
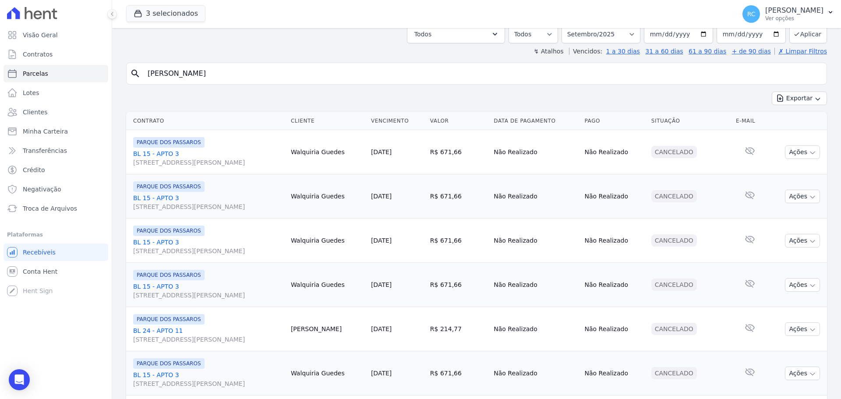
scroll to position [131, 0]
type input "Luan Ferreira da Silva"
select select
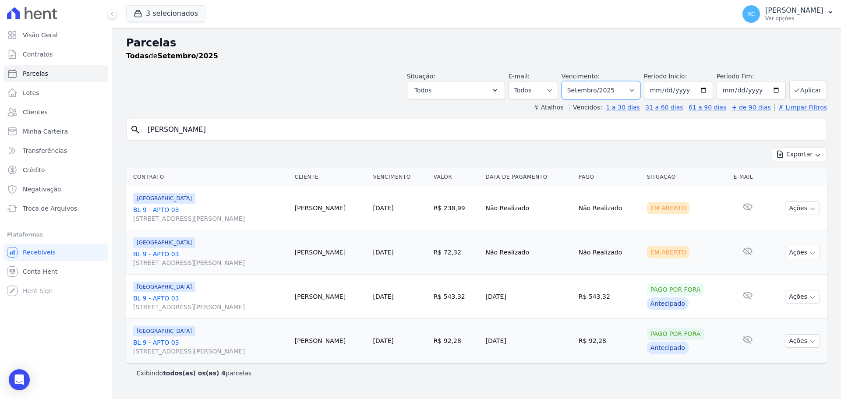
click at [636, 85] on select "Filtrar por período ──────── Todos os meses Dezembro/2021 Janeiro/2022 Fevereir…" at bounding box center [601, 90] width 79 height 18
select select "all"
click at [574, 81] on select "Filtrar por período ──────── Todos os meses Dezembro/2021 Janeiro/2022 Fevereir…" at bounding box center [601, 90] width 79 height 18
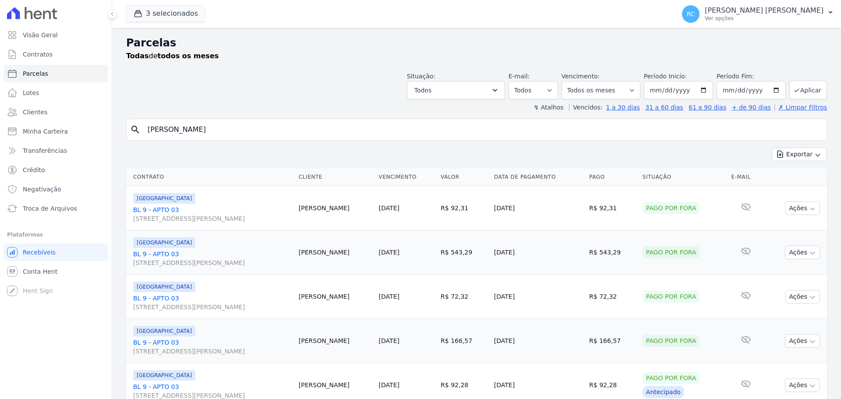
select select
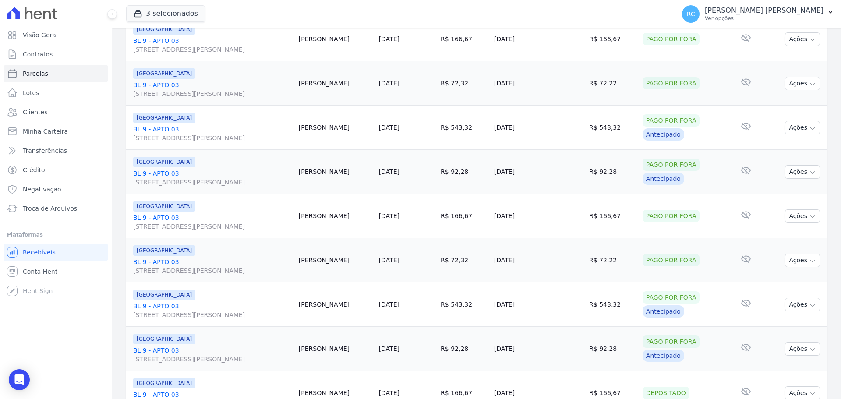
scroll to position [932, 0]
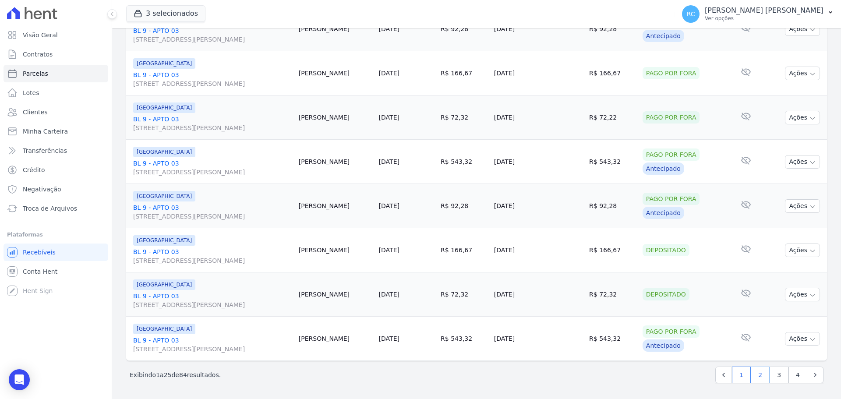
click at [759, 374] on link "2" at bounding box center [760, 375] width 19 height 17
select select
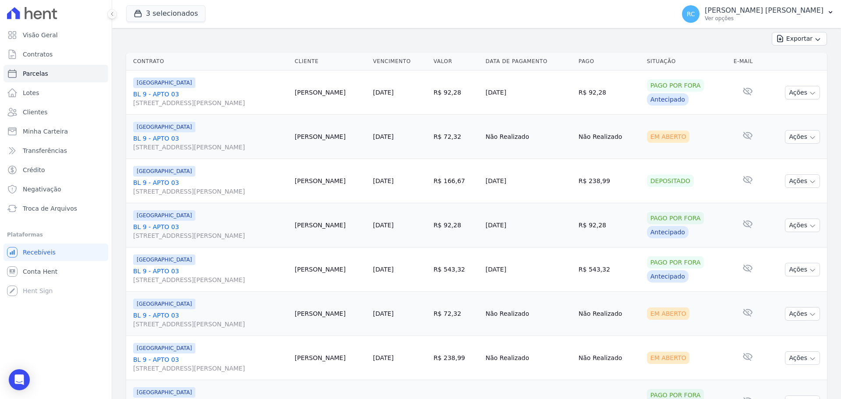
scroll to position [44, 0]
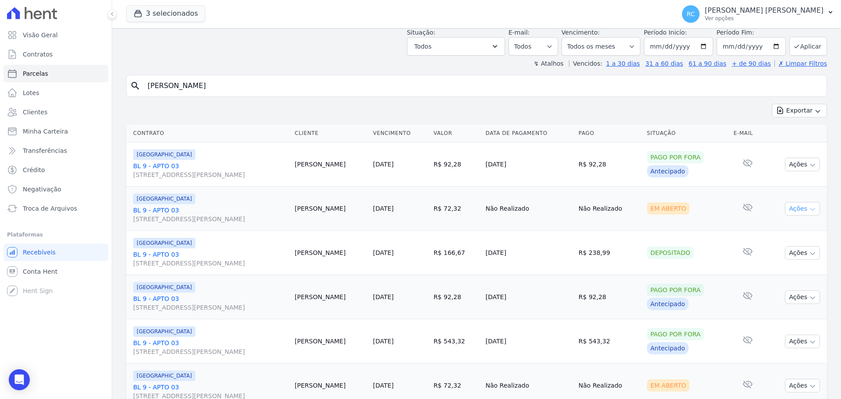
click at [797, 209] on button "Ações" at bounding box center [802, 209] width 35 height 14
click at [777, 277] on link "Liquidação Manual" at bounding box center [799, 277] width 84 height 16
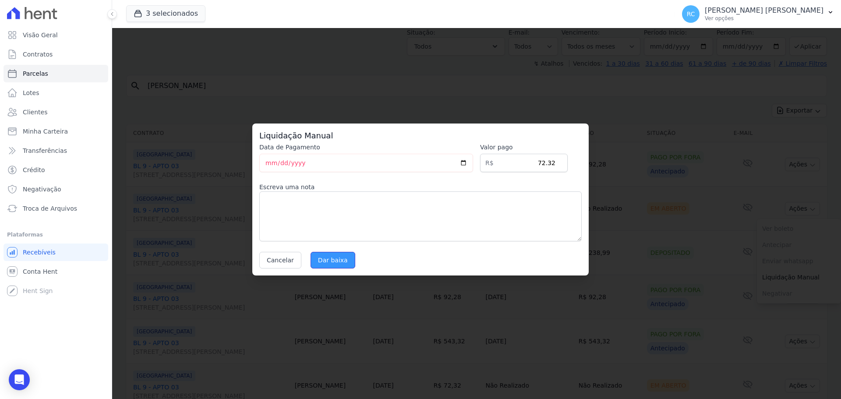
click at [331, 258] on input "Dar baixa" at bounding box center [333, 260] width 45 height 17
select select
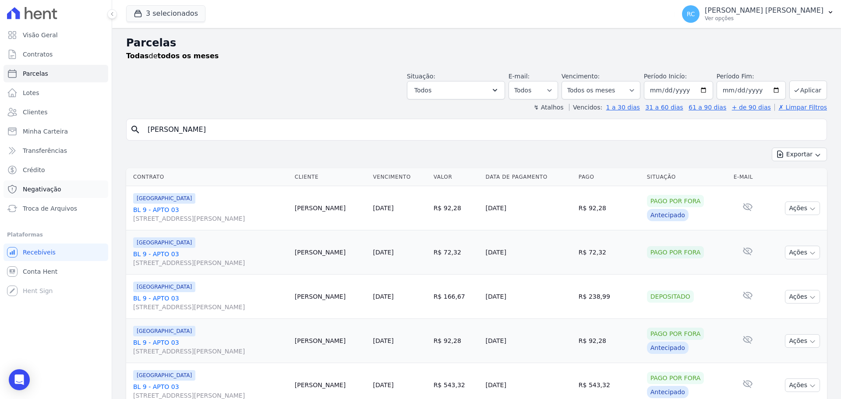
drag, startPoint x: 112, startPoint y: 181, endPoint x: 41, endPoint y: 195, distance: 72.4
click at [30, 204] on div "Visão Geral Contratos Parcelas Lotes Clientes Minha Carteira Transferências Cré…" at bounding box center [420, 199] width 841 height 399
paste input "Millenna Oliveira Santos"
type input "Millenna Oliveira Santos"
select select
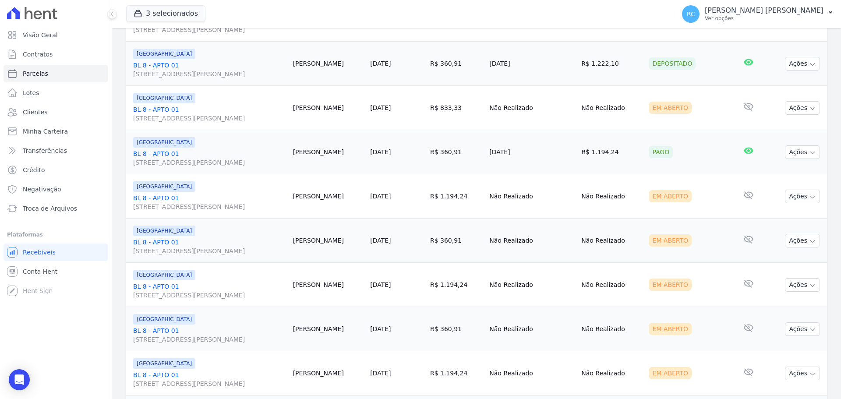
scroll to position [789, 0]
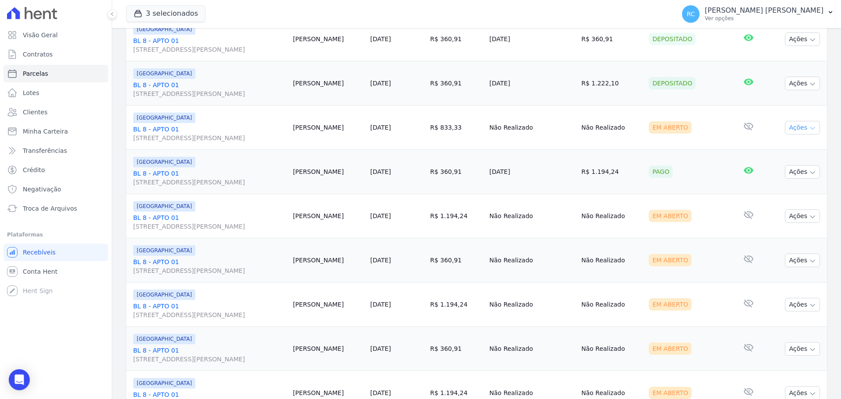
click at [809, 127] on icon "button" at bounding box center [812, 128] width 7 height 7
click at [783, 193] on link "Liquidação Manual" at bounding box center [799, 196] width 84 height 16
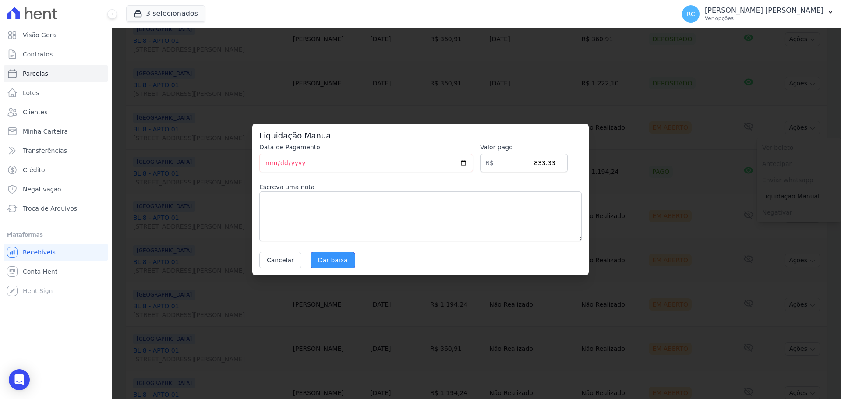
click at [342, 260] on input "Dar baixa" at bounding box center [333, 260] width 45 height 17
select select
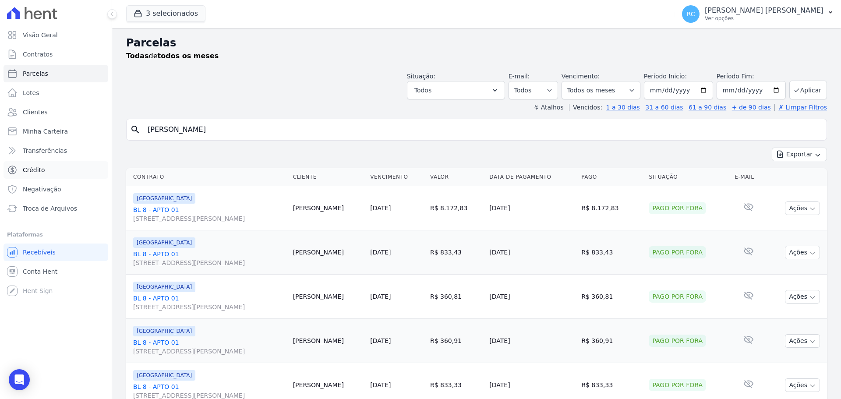
drag, startPoint x: 234, startPoint y: 132, endPoint x: 6, endPoint y: 169, distance: 231.2
click at [0, 176] on div "Visão Geral Contratos Parcelas Lotes Clientes Minha Carteira Transferências Cré…" at bounding box center [420, 199] width 841 height 399
paste input "anuel Enrique Diaz Maurera"
type input "[PERSON_NAME]"
select select
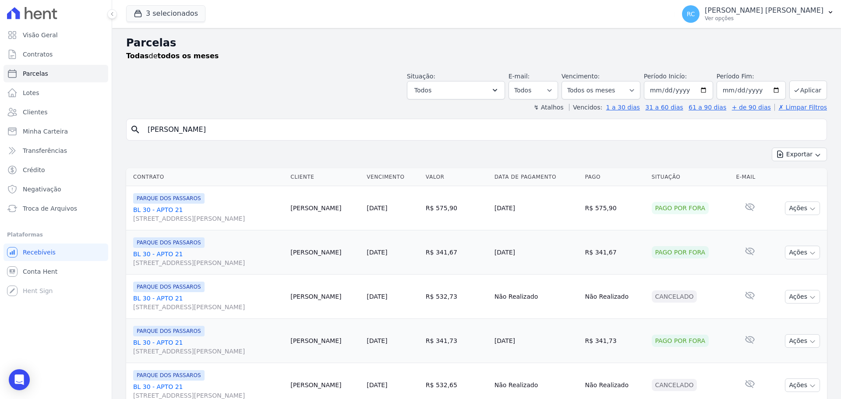
drag, startPoint x: 39, startPoint y: 135, endPoint x: 0, endPoint y: 126, distance: 40.4
click at [0, 126] on div "Visão Geral Contratos Parcelas Lotes Clientes Minha Carteira Transferências Cré…" at bounding box center [420, 199] width 841 height 399
paste input "[PERSON_NAME] DOS [PERSON_NAME]"
type input "[PERSON_NAME] DOS [PERSON_NAME]"
select select
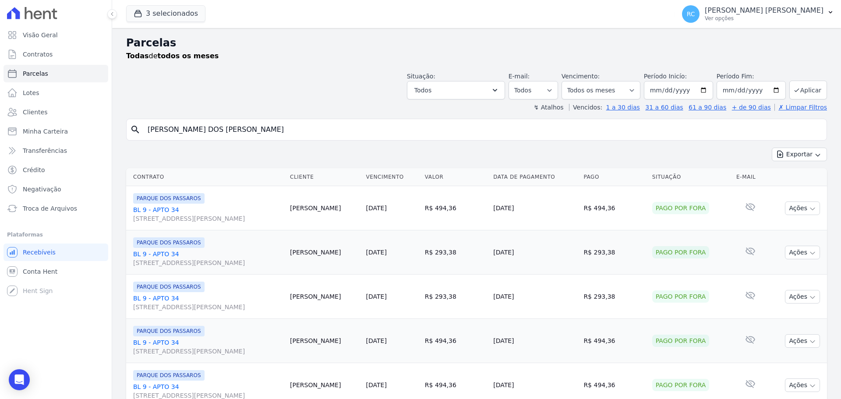
paste input "Pollyana Rodrigues de Oliveira Barbosa"
drag, startPoint x: 279, startPoint y: 126, endPoint x: 201, endPoint y: 127, distance: 78.0
click at [83, 181] on div "Visão Geral Contratos Parcelas Lotes Clientes Minha Carteira Transferências Cré…" at bounding box center [420, 199] width 841 height 399
type input "Pollyana Rodrigues de Oliveira Barbosa"
select select
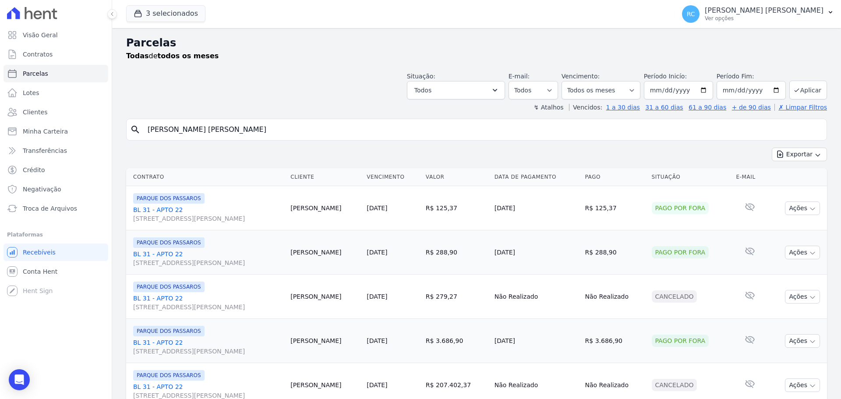
click at [162, 211] on link "BL 31 - APTO 22 Rua Arminda de Lima, 20, SALA 01, Centro" at bounding box center [208, 215] width 150 height 18
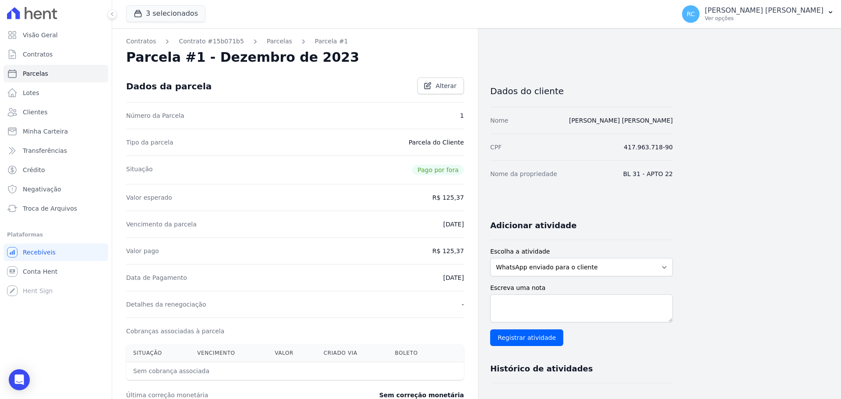
click at [654, 145] on dd "417.963.718-90" at bounding box center [648, 147] width 49 height 9
copy dl "417.963.718-90"
click at [54, 78] on link "Parcelas" at bounding box center [56, 74] width 105 height 18
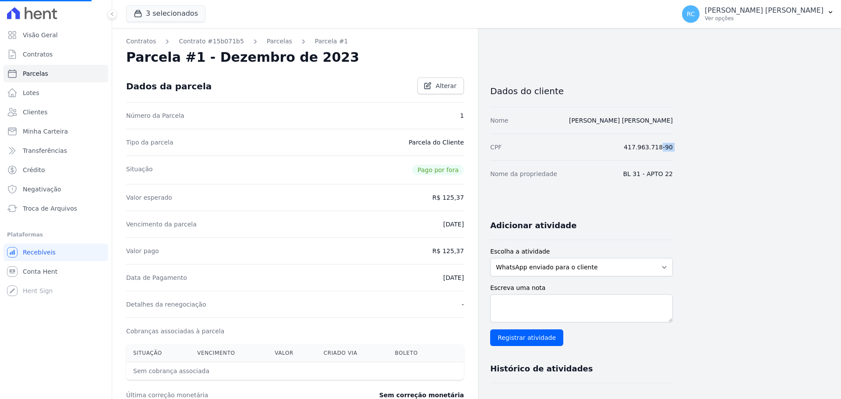
select select
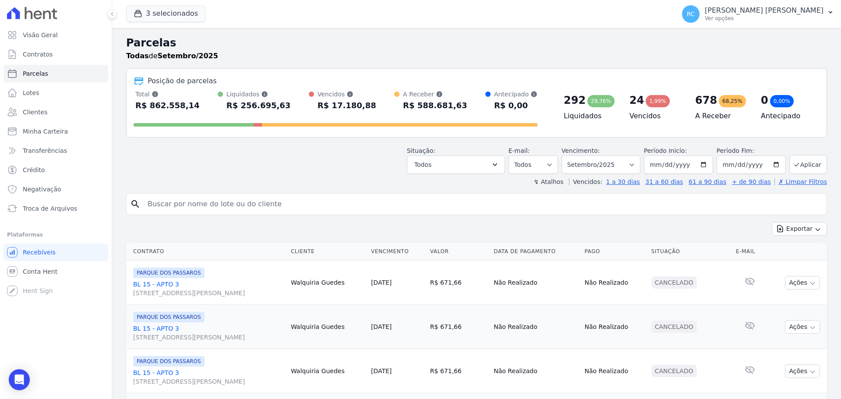
drag, startPoint x: 179, startPoint y: 197, endPoint x: 188, endPoint y: 200, distance: 9.7
click at [179, 197] on input "search" at bounding box center [482, 204] width 681 height 18
paste input "CAROLINE CRISTINA DOS SANTOS VIEIRA"
type input "CAROLINE CRISTINA DOS SANTOS VIEIRA"
select select
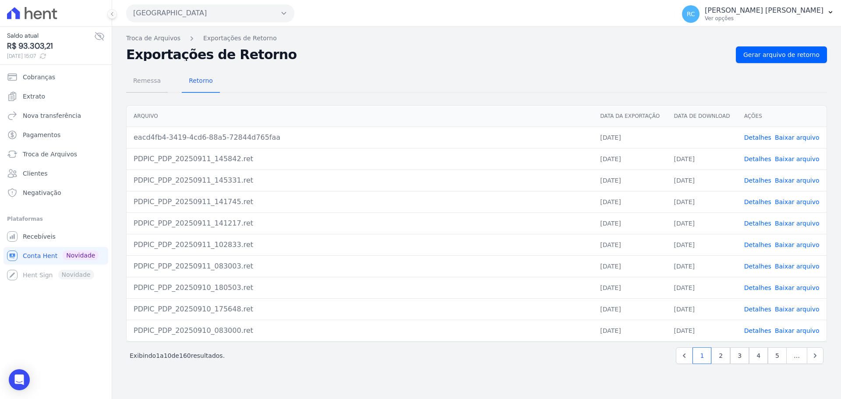
click at [155, 77] on span "Remessa" at bounding box center [147, 81] width 38 height 18
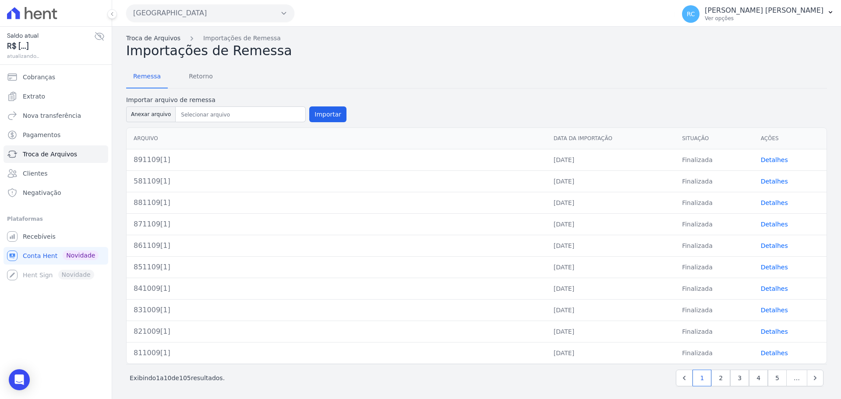
click at [155, 38] on link "Troca de Arquivos" at bounding box center [153, 38] width 54 height 9
click at [151, 113] on button "Anexar arquivo" at bounding box center [151, 114] width 50 height 16
type input "901109[1]"
click at [317, 115] on button "Importar" at bounding box center [327, 114] width 37 height 16
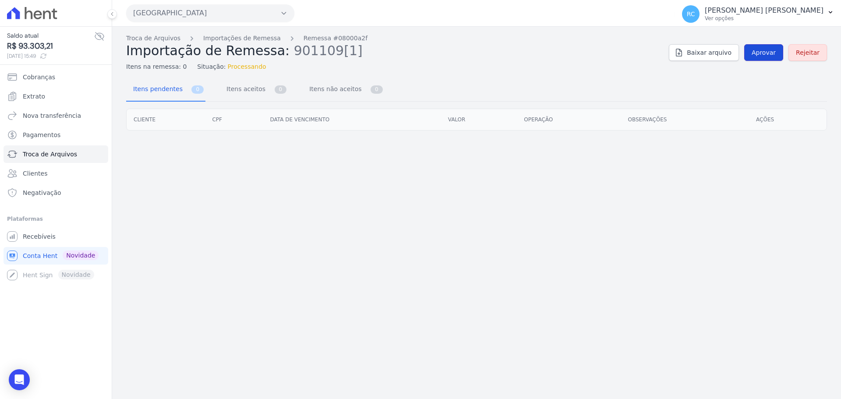
click at [766, 52] on span "Aprovar" at bounding box center [764, 52] width 24 height 9
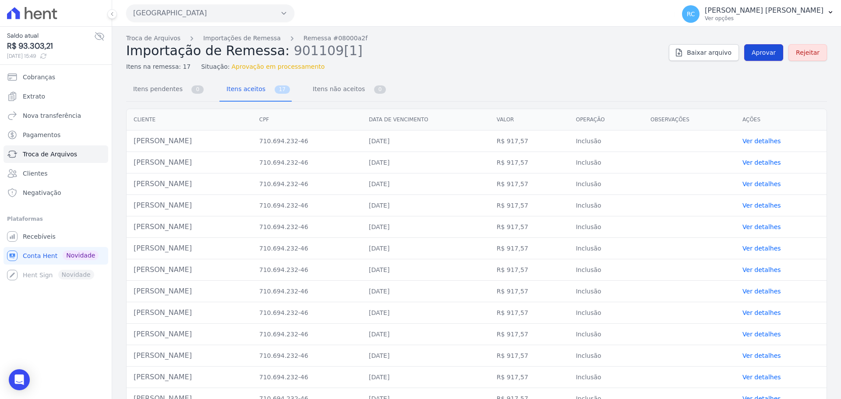
click at [758, 57] on span "Aprovar" at bounding box center [764, 52] width 24 height 9
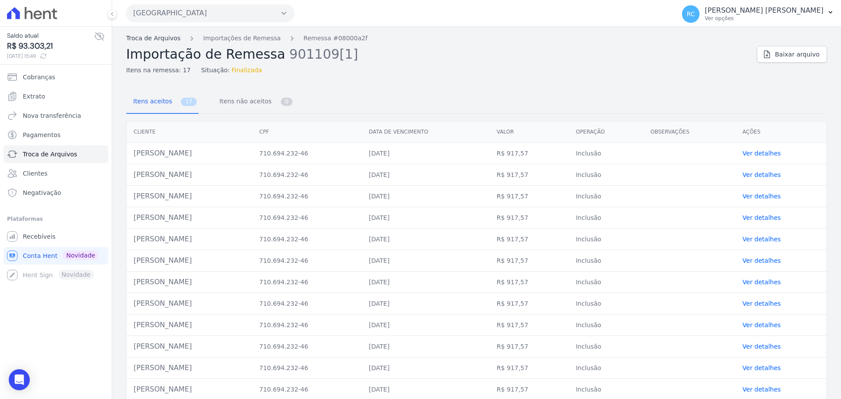
click at [160, 42] on link "Troca de Arquivos" at bounding box center [153, 38] width 54 height 9
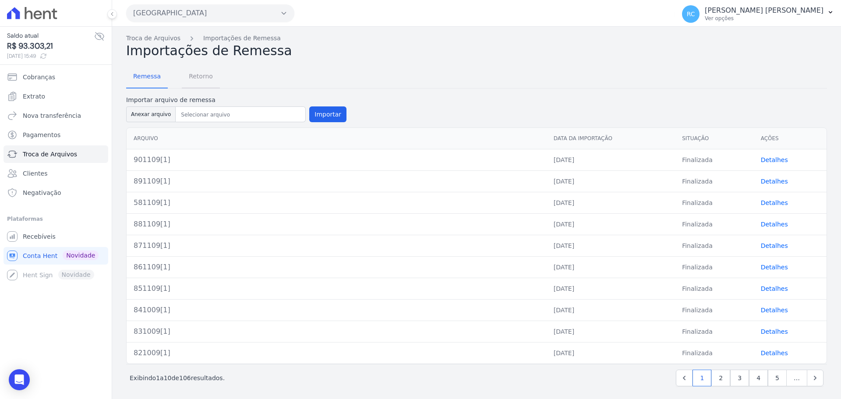
click at [184, 83] on span "Retorno" at bounding box center [201, 76] width 35 height 18
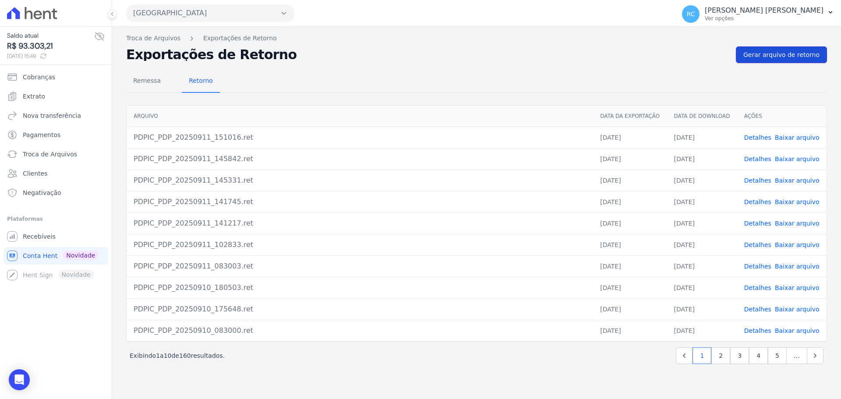
click at [770, 55] on span "Gerar arquivo de retorno" at bounding box center [782, 54] width 76 height 9
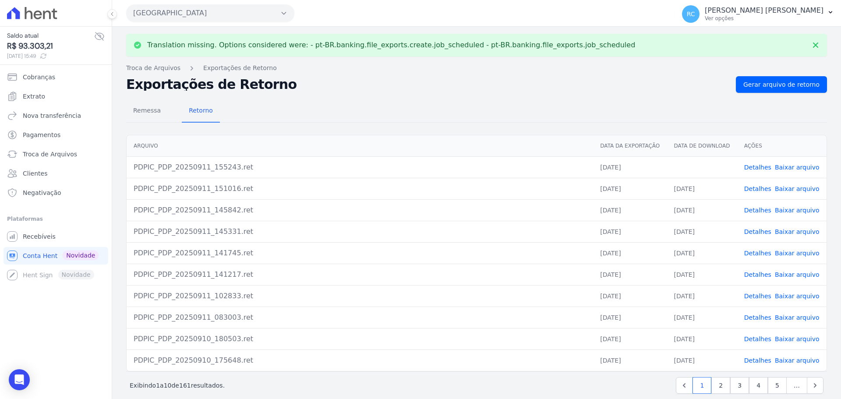
click at [781, 166] on link "Baixar arquivo" at bounding box center [797, 167] width 45 height 7
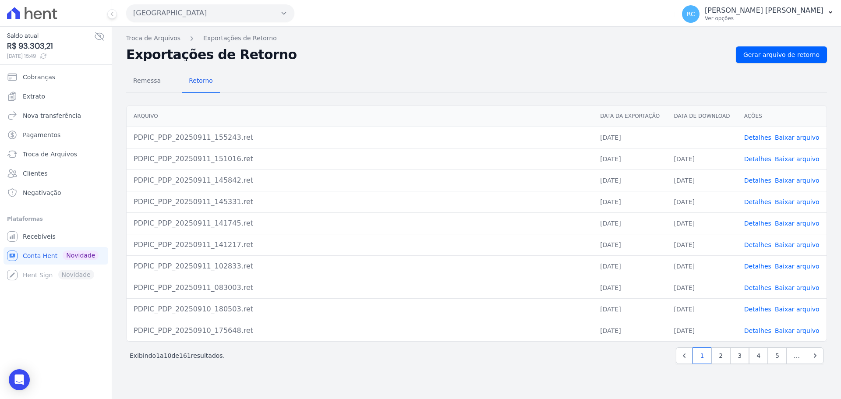
click at [783, 135] on link "Baixar arquivo" at bounding box center [797, 137] width 45 height 7
click at [241, 8] on button "[GEOGRAPHIC_DATA]" at bounding box center [210, 13] width 168 height 18
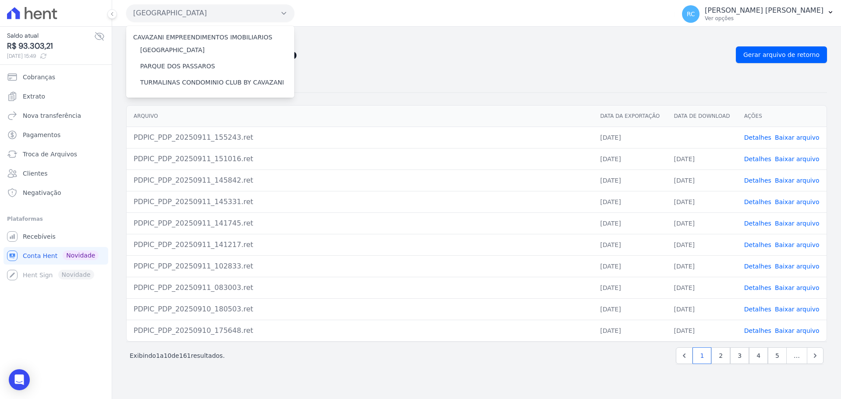
drag, startPoint x: 411, startPoint y: 68, endPoint x: 232, endPoint y: 89, distance: 180.5
click at [410, 67] on div "Remessa Retorno [GEOGRAPHIC_DATA] Data da Exportação Data de Download Ações PDP…" at bounding box center [476, 218] width 701 height 310
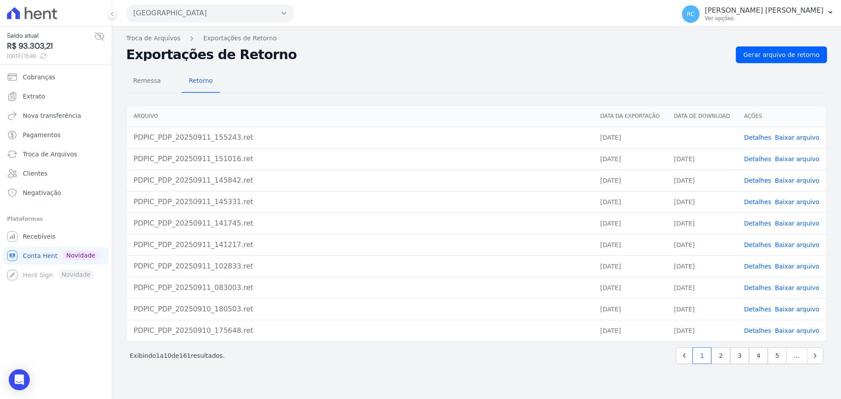
click at [169, 79] on nav "Remessa Retorno" at bounding box center [173, 81] width 94 height 23
click at [158, 82] on span "Remessa" at bounding box center [147, 81] width 38 height 18
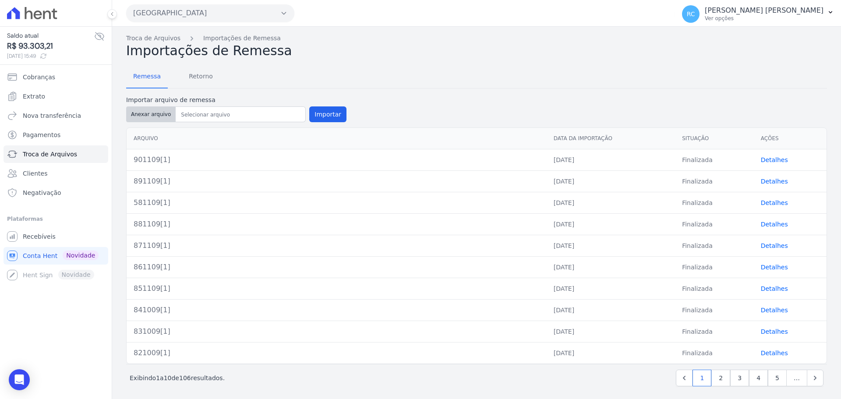
click at [153, 112] on button "Anexar arquivo" at bounding box center [151, 114] width 50 height 16
click at [146, 112] on button "Anexar arquivo" at bounding box center [151, 114] width 50 height 16
type input "911109[1]"
click at [319, 110] on button "Importar" at bounding box center [327, 114] width 37 height 16
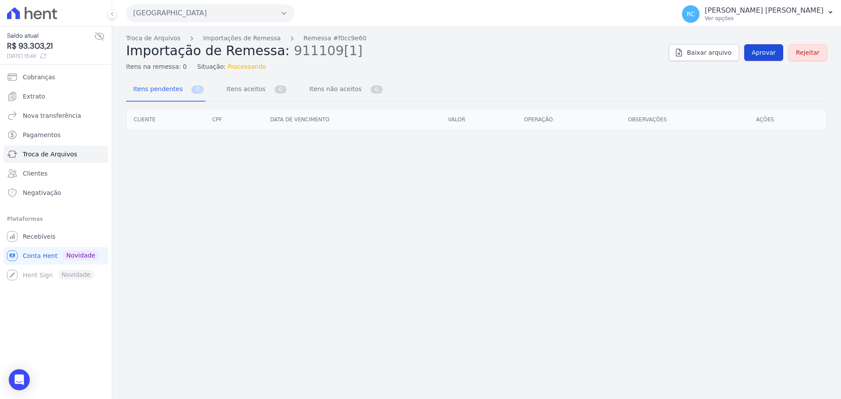
click at [765, 46] on link "Aprovar" at bounding box center [763, 52] width 39 height 17
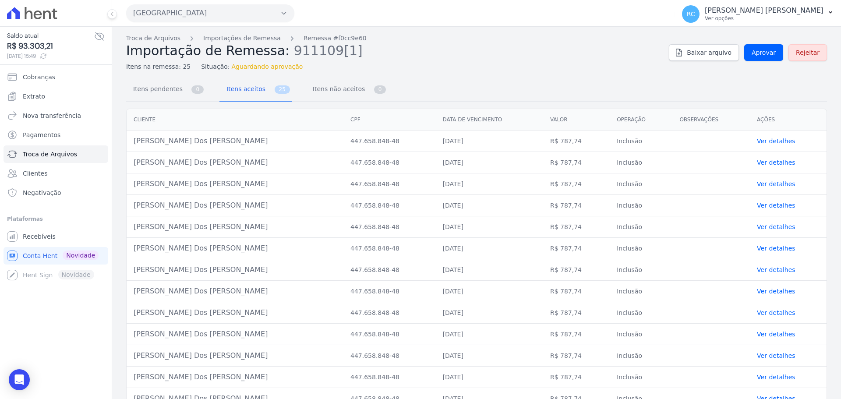
click at [771, 61] on div "Troca de Arquivos Importações de Remessa Remessa #f0cc9e60 Importação de Remess…" at bounding box center [476, 53] width 701 height 38
click at [771, 57] on link "Aprovar" at bounding box center [763, 52] width 39 height 17
drag, startPoint x: 769, startPoint y: 52, endPoint x: 751, endPoint y: 61, distance: 20.4
click at [769, 51] on span "Aprovar" at bounding box center [764, 52] width 24 height 9
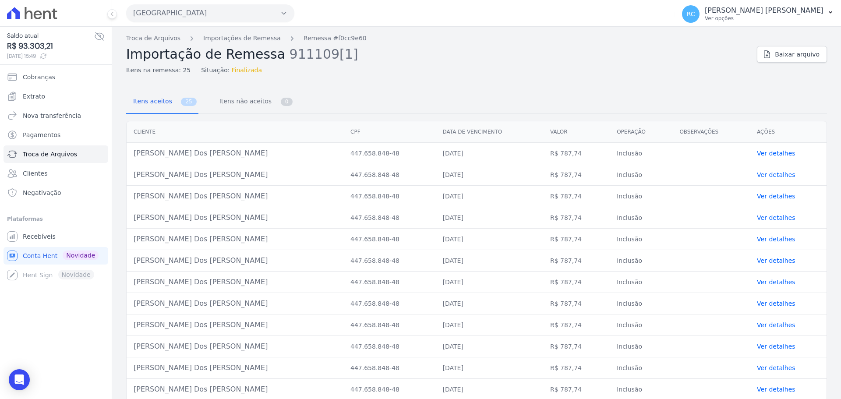
drag, startPoint x: 241, startPoint y: 149, endPoint x: 134, endPoint y: 158, distance: 107.3
click at [134, 158] on td "[PERSON_NAME] Dos [PERSON_NAME]" at bounding box center [235, 153] width 217 height 21
copy td "[PERSON_NAME] Dos [PERSON_NAME]"
click at [164, 36] on link "Troca de Arquivos" at bounding box center [153, 38] width 54 height 9
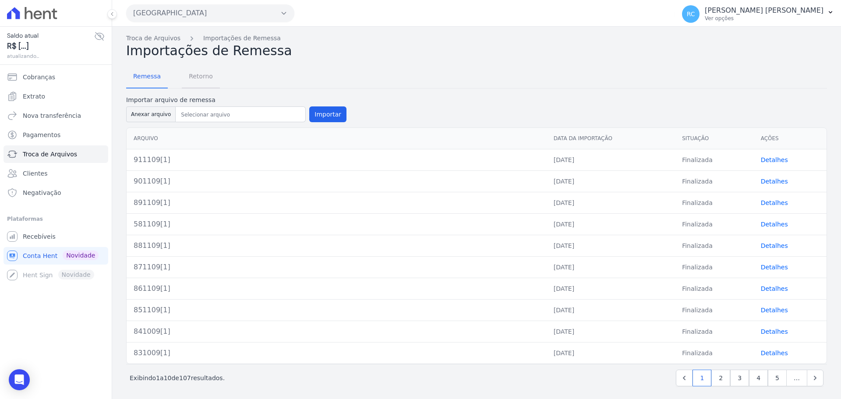
click at [205, 76] on span "Retorno" at bounding box center [201, 76] width 35 height 18
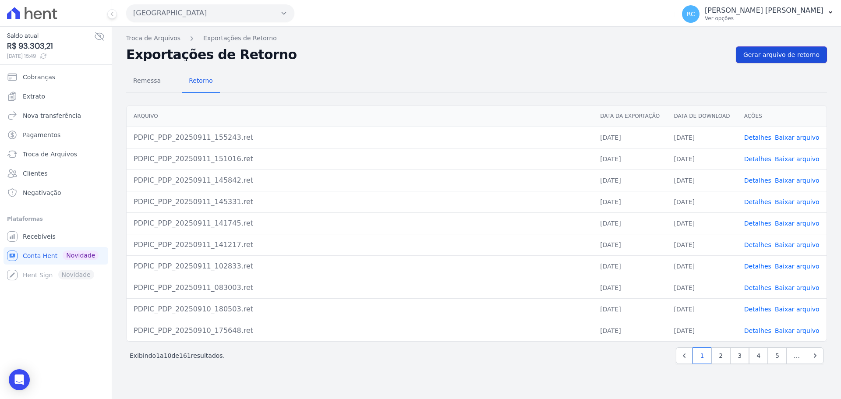
click at [770, 56] on span "Gerar arquivo de retorno" at bounding box center [782, 54] width 76 height 9
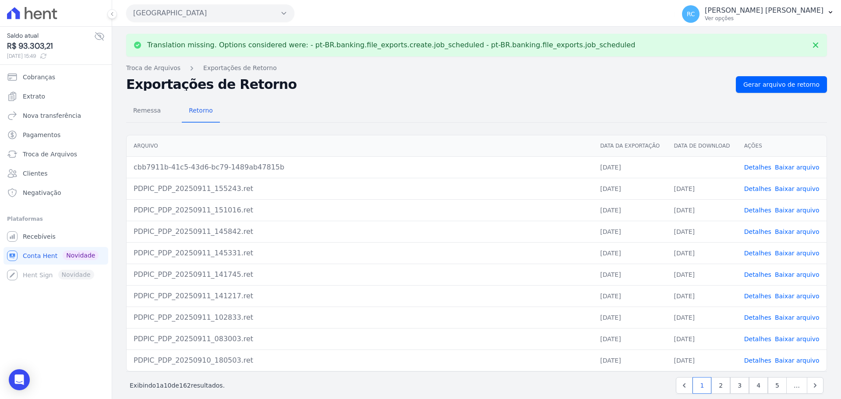
drag, startPoint x: 792, startPoint y: 165, endPoint x: 787, endPoint y: 160, distance: 7.4
click at [791, 165] on link "Baixar arquivo" at bounding box center [797, 167] width 45 height 7
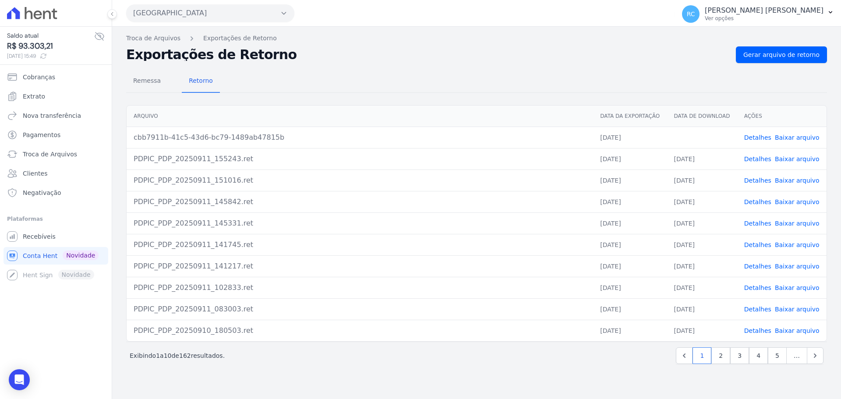
click at [119, 362] on div "Translation missing. Options considered were: - pt-BR.banking.file_exports.crea…" at bounding box center [476, 213] width 729 height 372
click at [571, 74] on div "Remessa Retorno" at bounding box center [476, 81] width 701 height 23
click at [755, 140] on link "Detalhes" at bounding box center [757, 137] width 27 height 7
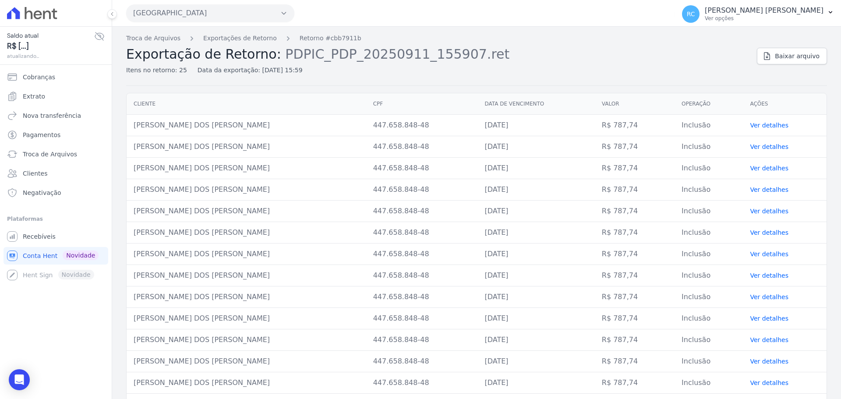
click at [226, 122] on td "[PERSON_NAME] DOS [PERSON_NAME]" at bounding box center [247, 125] width 240 height 21
copy tr "[PERSON_NAME] DOS [PERSON_NAME]"
click at [154, 37] on link "Troca de Arquivos" at bounding box center [153, 38] width 54 height 9
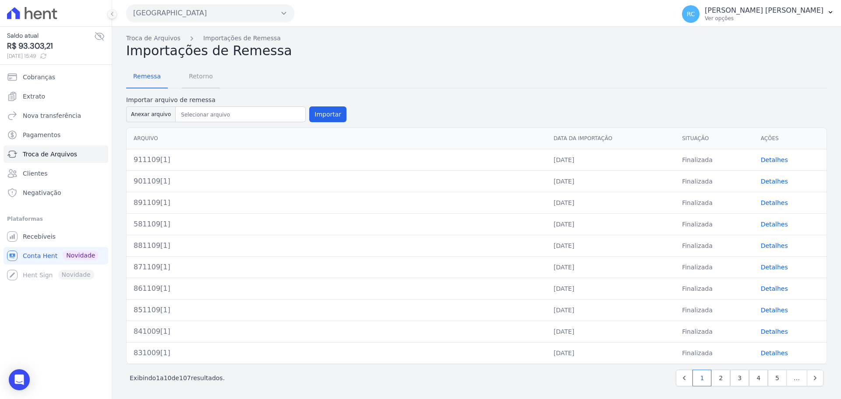
click at [199, 82] on span "Retorno" at bounding box center [201, 76] width 35 height 18
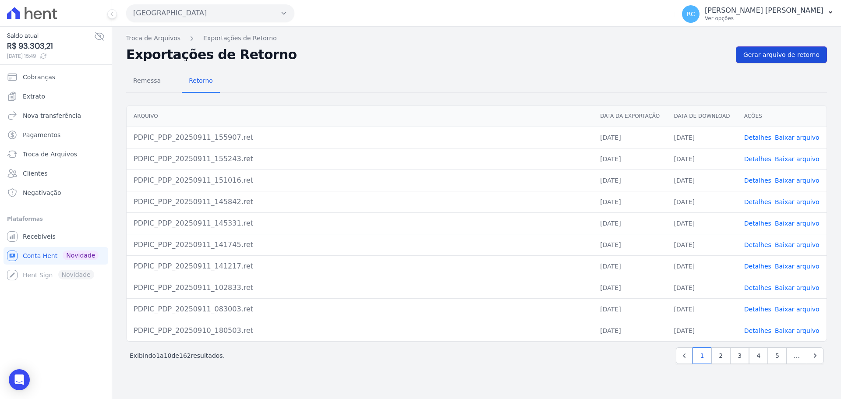
click at [773, 57] on span "Gerar arquivo de retorno" at bounding box center [782, 54] width 76 height 9
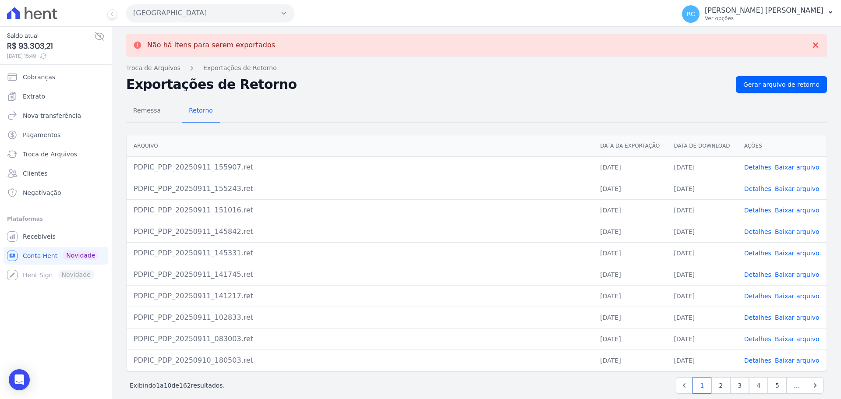
click at [789, 170] on link "Baixar arquivo" at bounding box center [797, 167] width 45 height 7
